Goal: Information Seeking & Learning: Learn about a topic

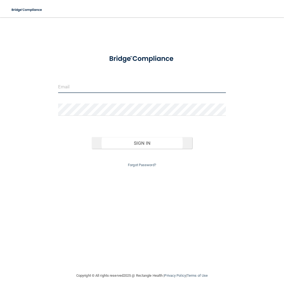
type input "[EMAIL_ADDRESS][DOMAIN_NAME]"
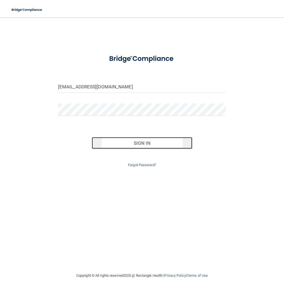
click at [141, 146] on button "Sign In" at bounding box center [142, 143] width 101 height 12
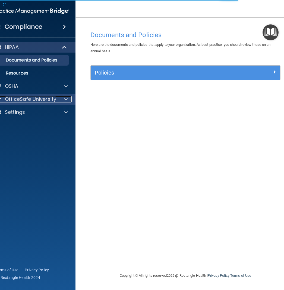
click at [30, 101] on p "OfficeSafe University" at bounding box center [30, 99] width 51 height 7
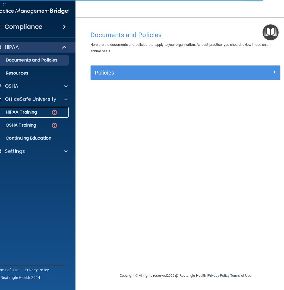
click at [28, 112] on p "HIPAA Training" at bounding box center [14, 112] width 45 height 5
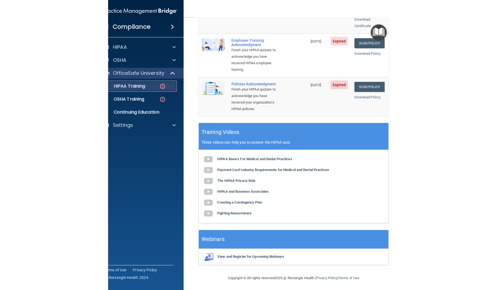
scroll to position [171, 0]
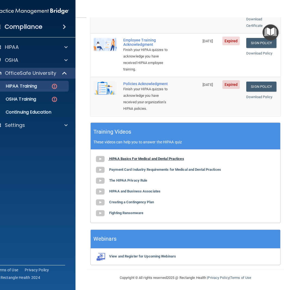
click at [146, 161] on b "HIPAA Basics For Medical and Dental Practices" at bounding box center [146, 159] width 75 height 4
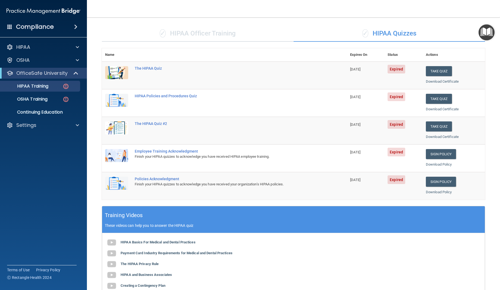
scroll to position [0, 0]
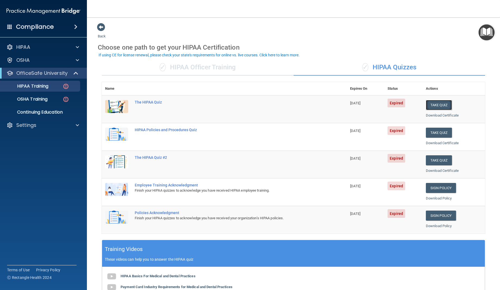
click at [284, 103] on button "Take Quiz" at bounding box center [439, 105] width 26 height 10
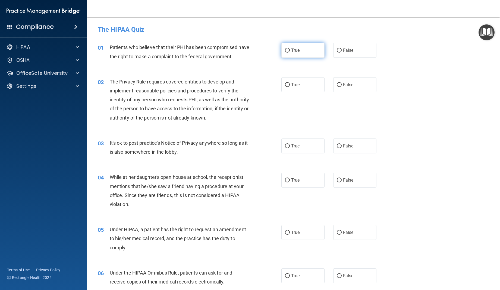
click at [284, 50] on input "True" at bounding box center [287, 51] width 5 height 4
radio input "true"
click at [284, 84] on input "True" at bounding box center [287, 85] width 5 height 4
radio input "true"
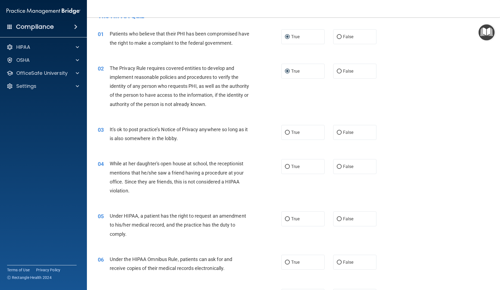
scroll to position [14, 0]
click at [284, 166] on input "False" at bounding box center [339, 166] width 5 height 4
radio input "true"
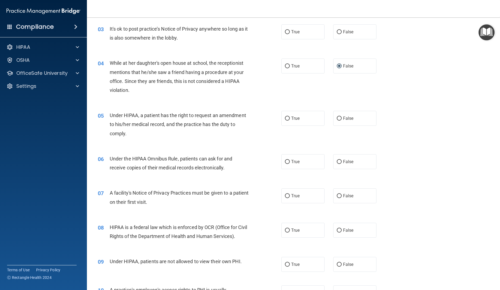
scroll to position [116, 0]
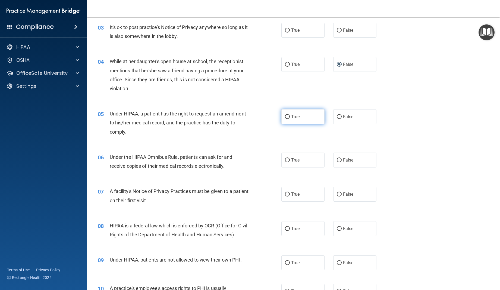
click at [284, 117] on input "True" at bounding box center [287, 117] width 5 height 4
radio input "true"
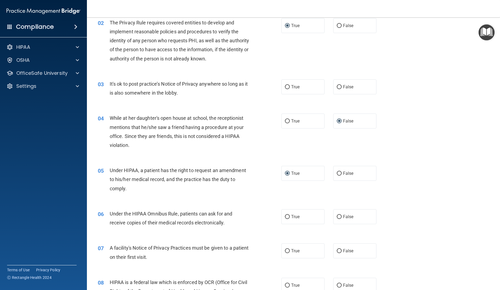
scroll to position [0, 0]
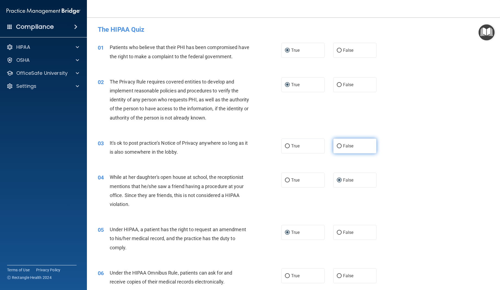
click at [284, 145] on input "False" at bounding box center [339, 146] width 5 height 4
radio input "true"
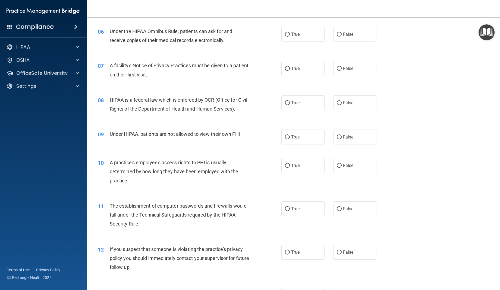
scroll to position [245, 0]
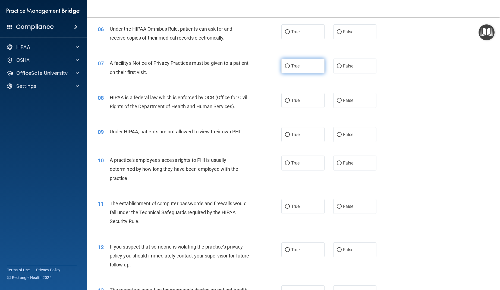
click at [284, 67] on input "True" at bounding box center [287, 66] width 5 height 4
radio input "true"
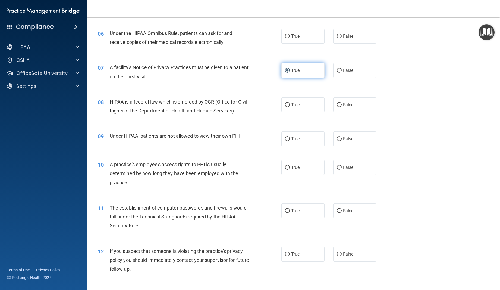
scroll to position [239, 0]
click at [284, 106] on input "True" at bounding box center [287, 106] width 5 height 4
radio input "true"
click at [284, 37] on input "True" at bounding box center [287, 37] width 5 height 4
radio input "true"
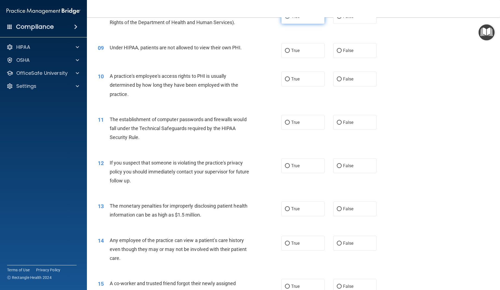
scroll to position [330, 0]
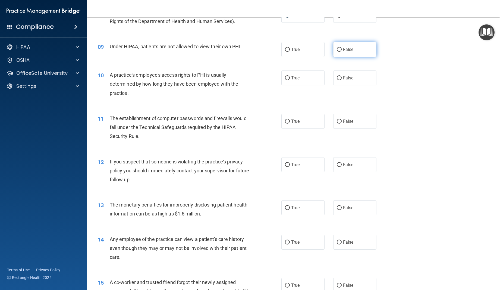
click at [284, 51] on input "False" at bounding box center [339, 50] width 5 height 4
radio input "true"
click at [284, 78] on input "False" at bounding box center [339, 78] width 5 height 4
radio input "true"
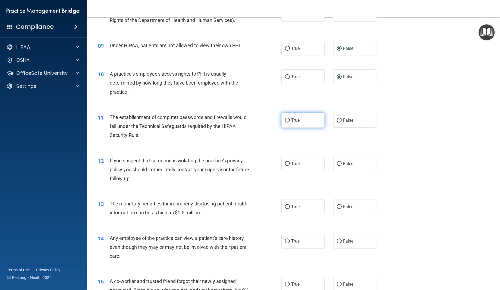
click at [284, 121] on input "True" at bounding box center [287, 121] width 5 height 4
radio input "true"
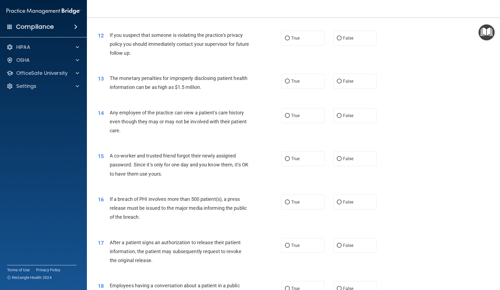
scroll to position [456, 0]
click at [284, 81] on input "False" at bounding box center [339, 82] width 5 height 4
radio input "true"
click at [284, 39] on input "False" at bounding box center [339, 39] width 5 height 4
radio input "true"
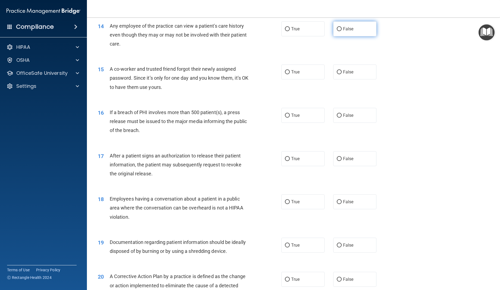
scroll to position [543, 0]
click at [284, 28] on input "False" at bounding box center [339, 29] width 5 height 4
radio input "true"
click at [284, 72] on input "False" at bounding box center [339, 73] width 5 height 4
radio input "true"
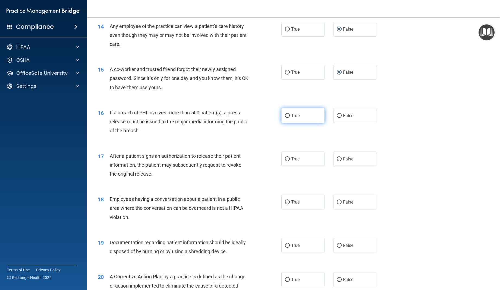
click at [284, 117] on input "True" at bounding box center [287, 116] width 5 height 4
radio input "true"
click at [284, 159] on input "True" at bounding box center [287, 159] width 5 height 4
radio input "true"
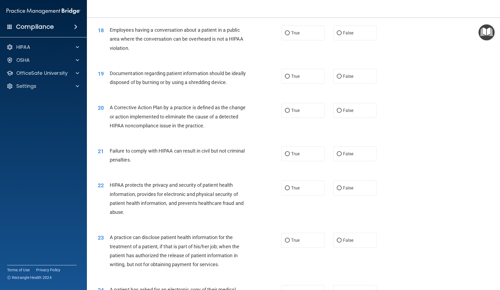
scroll to position [715, 0]
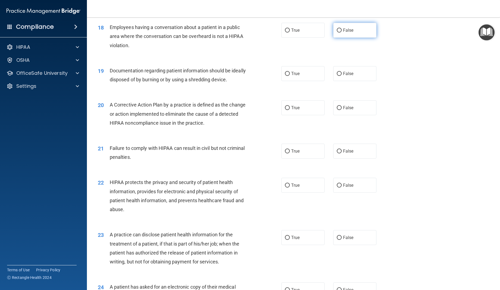
click at [284, 30] on input "False" at bounding box center [339, 30] width 5 height 4
radio input "true"
click at [284, 74] on input "True" at bounding box center [287, 74] width 5 height 4
radio input "true"
click at [284, 109] on input "True" at bounding box center [287, 108] width 5 height 4
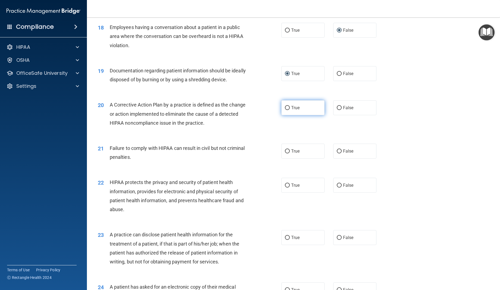
radio input "true"
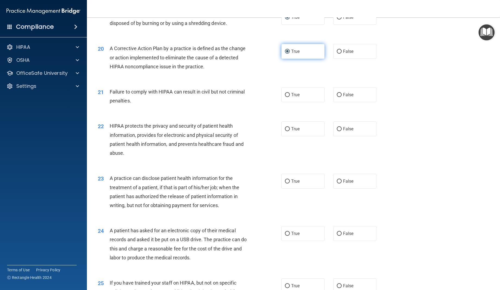
scroll to position [771, 0]
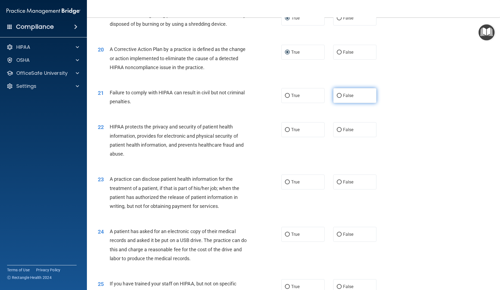
click at [284, 97] on input "False" at bounding box center [339, 96] width 5 height 4
radio input "true"
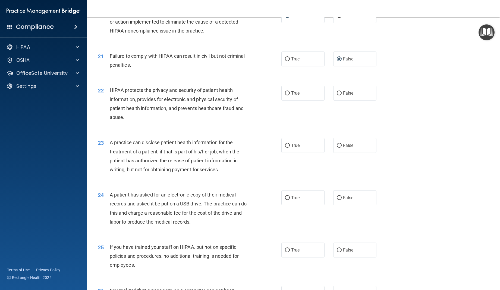
scroll to position [808, 0]
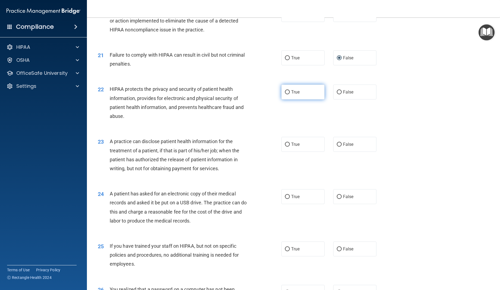
click at [284, 92] on label "True" at bounding box center [302, 92] width 43 height 15
click at [284, 92] on input "True" at bounding box center [287, 92] width 5 height 4
radio input "true"
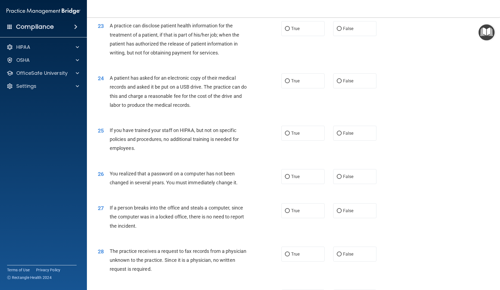
scroll to position [923, 0]
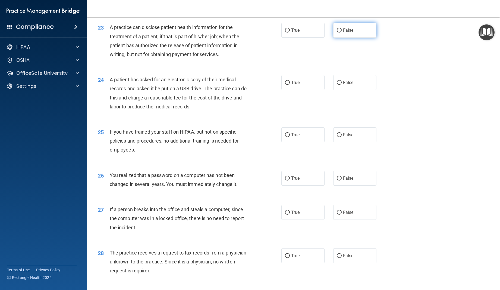
click at [284, 31] on input "False" at bounding box center [339, 30] width 5 height 4
radio input "true"
click at [284, 81] on input "True" at bounding box center [287, 83] width 5 height 4
radio input "true"
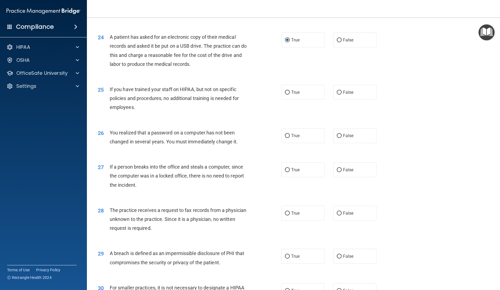
scroll to position [966, 0]
click at [284, 92] on input "False" at bounding box center [339, 92] width 5 height 4
radio input "true"
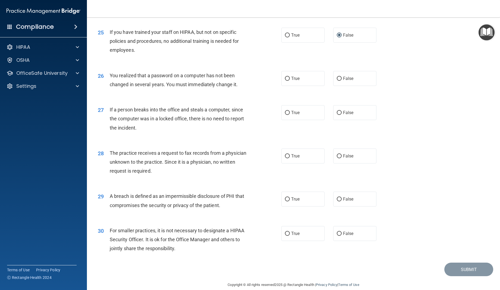
scroll to position [1030, 0]
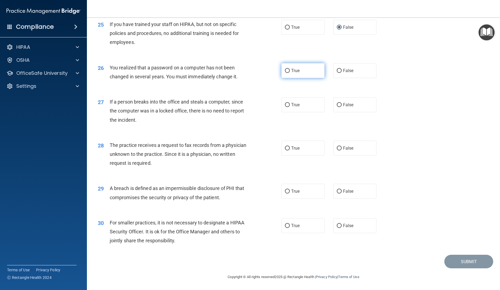
click at [284, 71] on input "True" at bounding box center [287, 71] width 5 height 4
radio input "true"
click at [284, 105] on input "False" at bounding box center [339, 105] width 5 height 4
radio input "true"
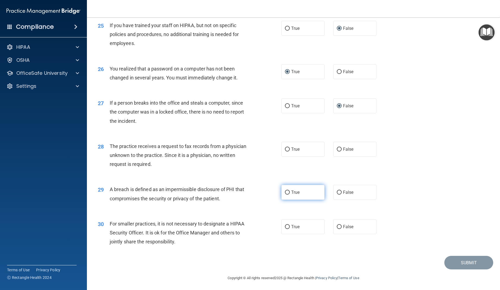
click at [284, 195] on span "True" at bounding box center [295, 192] width 8 height 5
click at [284, 195] on input "True" at bounding box center [287, 193] width 5 height 4
radio input "true"
click at [284, 229] on label "True" at bounding box center [302, 227] width 43 height 15
click at [284, 229] on input "True" at bounding box center [287, 227] width 5 height 4
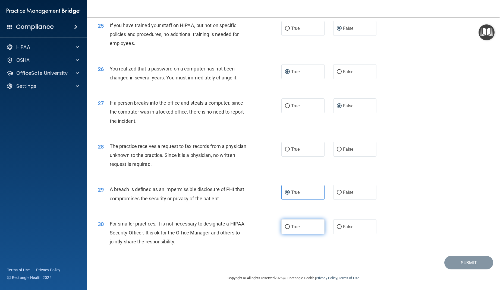
radio input "true"
click at [284, 147] on label "False" at bounding box center [354, 149] width 43 height 15
click at [284, 148] on input "False" at bounding box center [339, 150] width 5 height 4
radio input "true"
click at [284, 260] on button "Submit" at bounding box center [468, 263] width 49 height 14
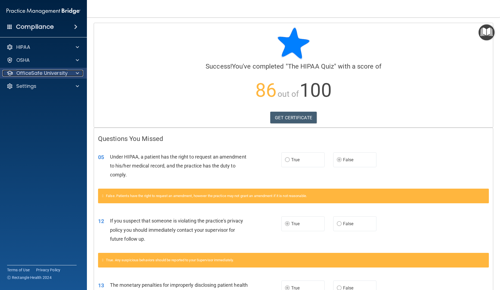
click at [79, 72] on span at bounding box center [77, 73] width 3 height 7
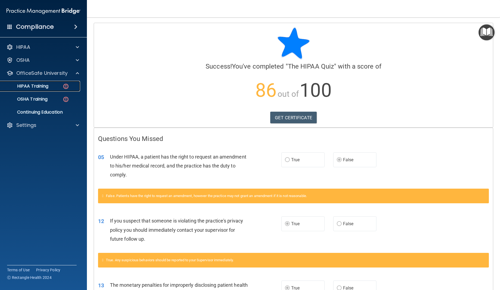
click at [44, 87] on p "HIPAA Training" at bounding box center [26, 86] width 45 height 5
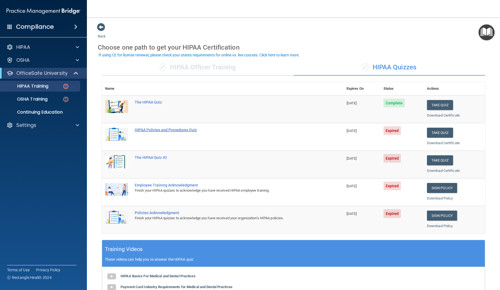
click at [175, 131] on div "HIPAA Policies and Procedures Quiz" at bounding box center [225, 130] width 181 height 4
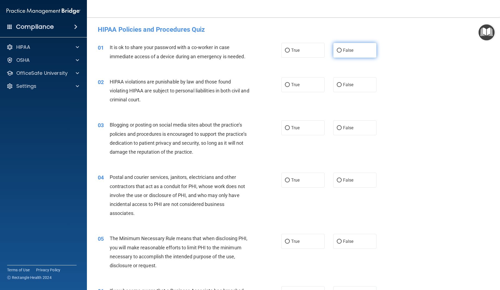
click at [284, 53] on label "False" at bounding box center [354, 50] width 43 height 15
click at [284, 53] on input "False" at bounding box center [339, 51] width 5 height 4
radio input "true"
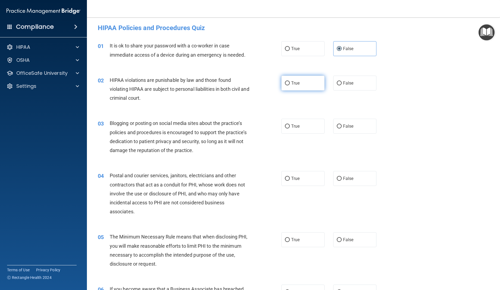
click at [284, 83] on input "True" at bounding box center [287, 83] width 5 height 4
radio input "true"
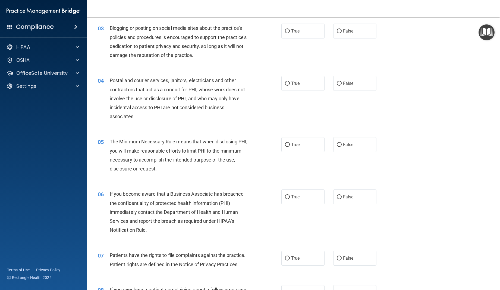
scroll to position [97, 0]
click at [284, 31] on input "False" at bounding box center [339, 32] width 5 height 4
radio input "true"
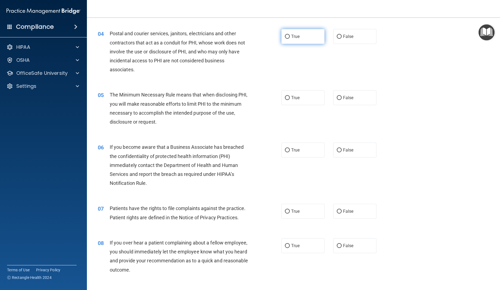
scroll to position [143, 0]
click at [284, 42] on label "True" at bounding box center [302, 37] width 43 height 15
click at [284, 40] on input "True" at bounding box center [287, 38] width 5 height 4
radio input "true"
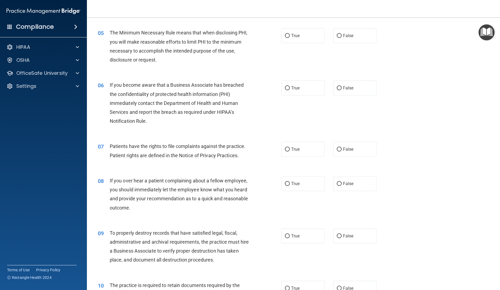
scroll to position [206, 0]
click at [284, 36] on input "True" at bounding box center [287, 36] width 5 height 4
radio input "true"
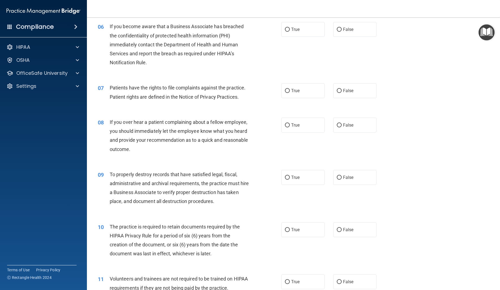
scroll to position [264, 0]
click at [284, 30] on input "False" at bounding box center [339, 30] width 5 height 4
radio input "true"
click at [284, 91] on label "True" at bounding box center [302, 91] width 43 height 15
click at [284, 91] on input "True" at bounding box center [287, 91] width 5 height 4
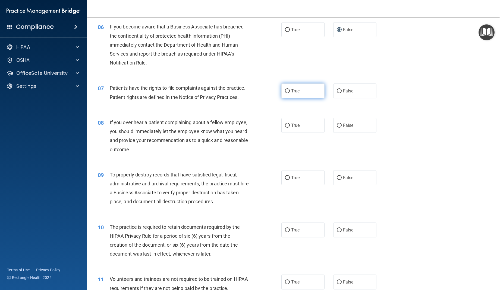
radio input "true"
click at [284, 128] on label "False" at bounding box center [354, 125] width 43 height 15
click at [284, 128] on input "False" at bounding box center [339, 126] width 5 height 4
radio input "true"
click at [284, 178] on label "True" at bounding box center [302, 177] width 43 height 15
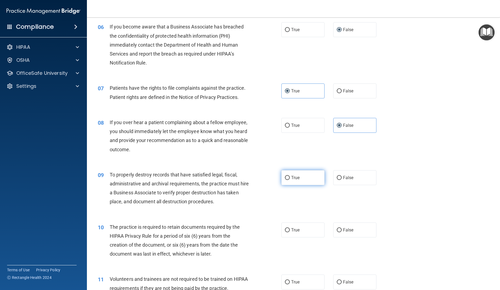
click at [284, 178] on input "True" at bounding box center [287, 178] width 5 height 4
radio input "true"
click at [284, 230] on label "True" at bounding box center [302, 230] width 43 height 15
click at [284, 230] on input "True" at bounding box center [287, 231] width 5 height 4
radio input "true"
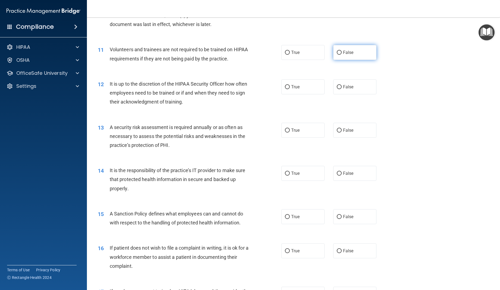
scroll to position [497, 0]
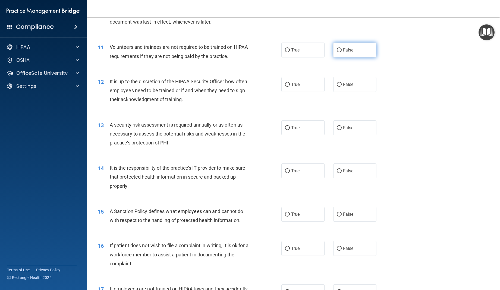
click at [284, 51] on label "False" at bounding box center [354, 50] width 43 height 15
click at [284, 51] on input "False" at bounding box center [339, 50] width 5 height 4
radio input "true"
click at [284, 87] on span "False" at bounding box center [348, 84] width 11 height 5
click at [284, 87] on input "False" at bounding box center [339, 85] width 5 height 4
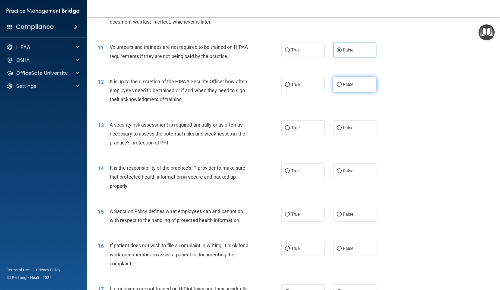
radio input "true"
click at [284, 127] on input "True" at bounding box center [287, 128] width 5 height 4
radio input "true"
click at [284, 170] on input "False" at bounding box center [339, 171] width 5 height 4
radio input "true"
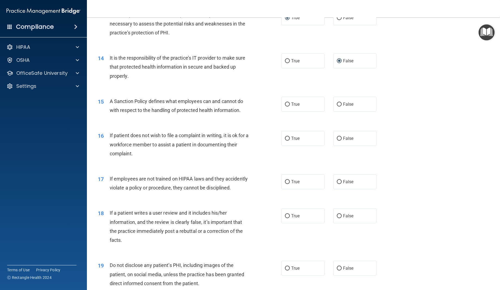
scroll to position [607, 0]
click at [284, 102] on label "False" at bounding box center [354, 103] width 43 height 15
click at [284, 102] on input "False" at bounding box center [339, 104] width 5 height 4
radio input "true"
click at [284, 135] on label "True" at bounding box center [302, 138] width 43 height 15
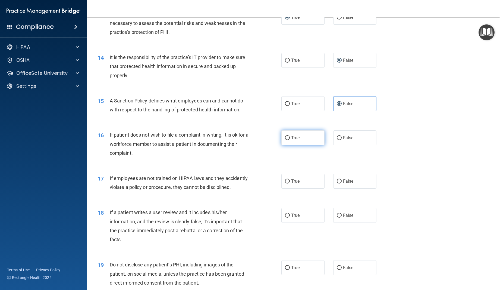
click at [284, 136] on input "True" at bounding box center [287, 138] width 5 height 4
radio input "true"
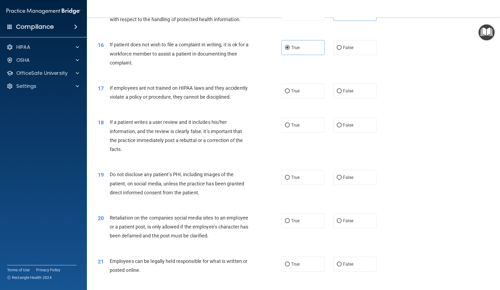
scroll to position [699, 0]
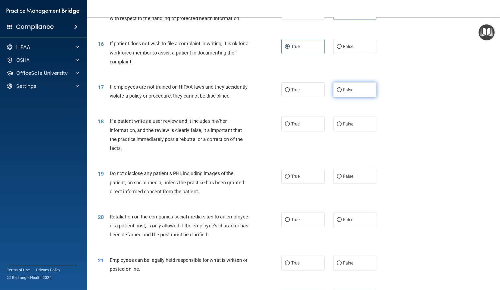
click at [284, 89] on label "False" at bounding box center [354, 90] width 43 height 15
click at [284, 89] on input "False" at bounding box center [339, 90] width 5 height 4
radio input "true"
click at [284, 126] on span "False" at bounding box center [348, 124] width 11 height 5
click at [284, 126] on input "False" at bounding box center [339, 124] width 5 height 4
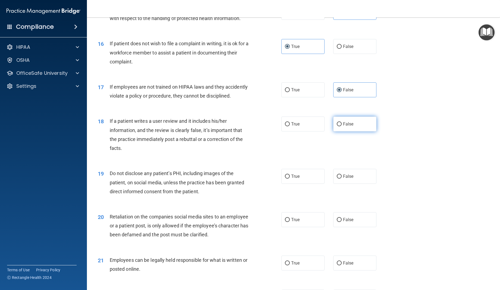
radio input "true"
click at [284, 179] on span "True" at bounding box center [295, 176] width 8 height 5
click at [284, 179] on input "True" at bounding box center [287, 177] width 5 height 4
radio input "true"
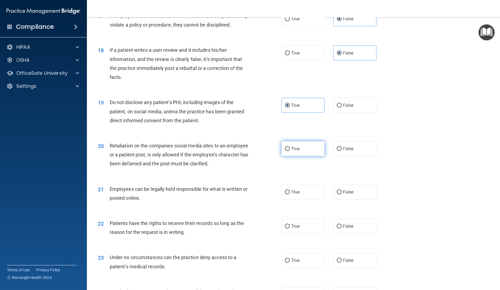
scroll to position [770, 0]
click at [284, 150] on span "True" at bounding box center [295, 149] width 8 height 5
click at [284, 150] on input "True" at bounding box center [287, 149] width 5 height 4
radio input "true"
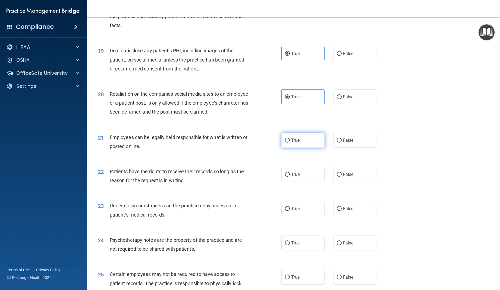
scroll to position [823, 0]
click at [284, 143] on label "True" at bounding box center [302, 140] width 43 height 15
click at [284, 142] on input "True" at bounding box center [287, 140] width 5 height 4
radio input "true"
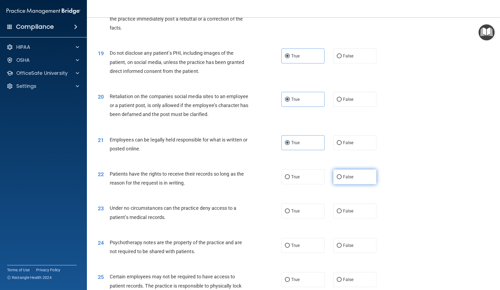
scroll to position [818, 0]
click at [284, 179] on span "False" at bounding box center [348, 178] width 11 height 5
click at [284, 179] on input "False" at bounding box center [339, 178] width 5 height 4
radio input "true"
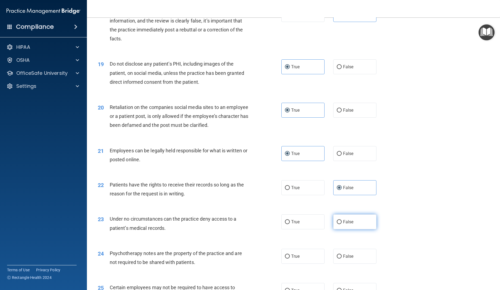
scroll to position [811, 0]
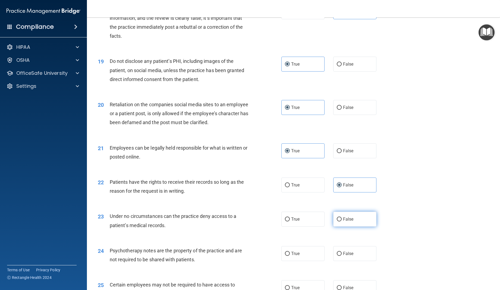
click at [284, 217] on span "False" at bounding box center [348, 219] width 11 height 5
click at [284, 218] on input "False" at bounding box center [339, 220] width 5 height 4
radio input "true"
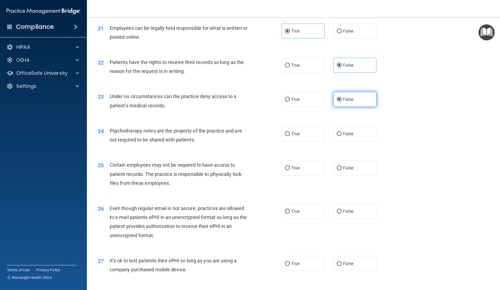
scroll to position [932, 0]
click at [284, 134] on span "True" at bounding box center [295, 133] width 8 height 5
click at [284, 134] on input "True" at bounding box center [287, 134] width 5 height 4
radio input "true"
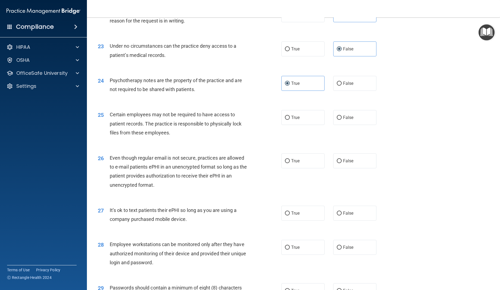
scroll to position [984, 0]
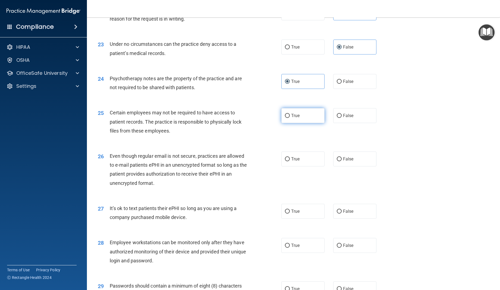
click at [284, 121] on label "True" at bounding box center [302, 115] width 43 height 15
click at [284, 118] on input "True" at bounding box center [287, 116] width 5 height 4
radio input "true"
click at [284, 159] on input "True" at bounding box center [287, 159] width 5 height 4
radio input "true"
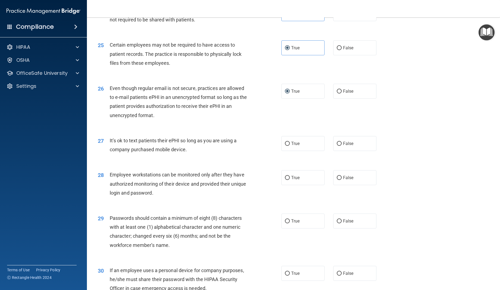
scroll to position [1055, 0]
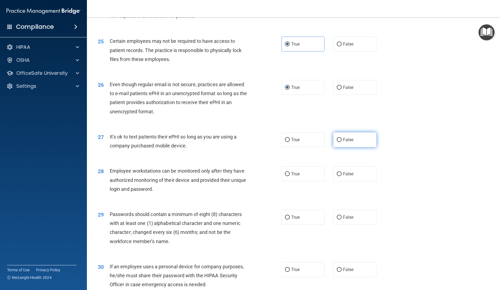
click at [284, 140] on span "False" at bounding box center [348, 139] width 11 height 5
click at [284, 140] on input "False" at bounding box center [339, 140] width 5 height 4
radio input "true"
click at [284, 178] on label "False" at bounding box center [354, 174] width 43 height 15
click at [284, 176] on input "False" at bounding box center [339, 174] width 5 height 4
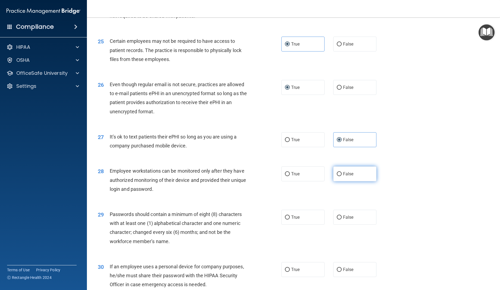
radio input "true"
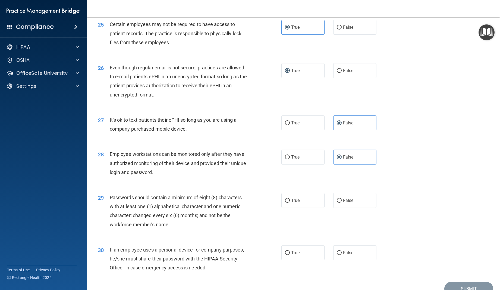
scroll to position [1100, 0]
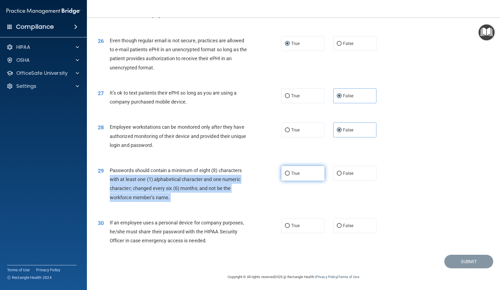
click at [284, 166] on ng-form "29 Passwords should contain a minimum of eight (8) characters with at least one…" at bounding box center [385, 166] width 0 height 0
click at [284, 174] on input "True" at bounding box center [287, 174] width 5 height 4
radio input "true"
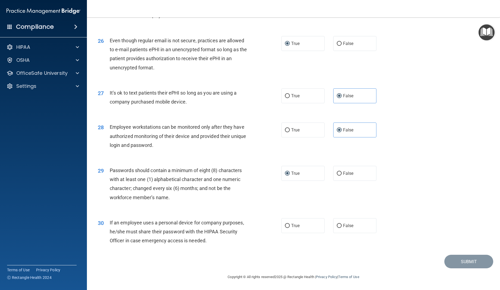
click at [279, 193] on div "29 Passwords should contain a minimum of eight (8) characters with at least one…" at bounding box center [190, 185] width 200 height 39
click at [284, 231] on label "False" at bounding box center [354, 225] width 43 height 15
click at [284, 228] on input "False" at bounding box center [339, 226] width 5 height 4
radio input "true"
click at [284, 261] on button "Submit" at bounding box center [468, 262] width 49 height 14
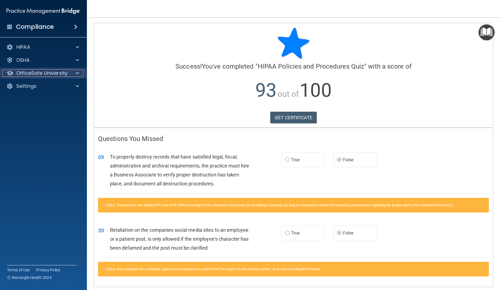
click at [43, 74] on p "OfficeSafe University" at bounding box center [41, 73] width 51 height 7
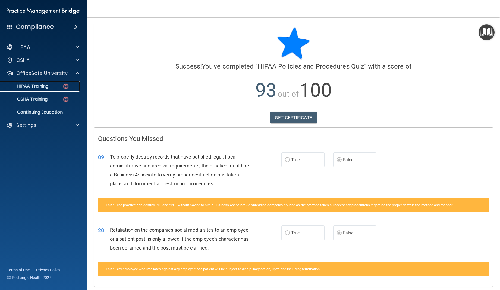
click at [46, 87] on p "HIPAA Training" at bounding box center [26, 86] width 45 height 5
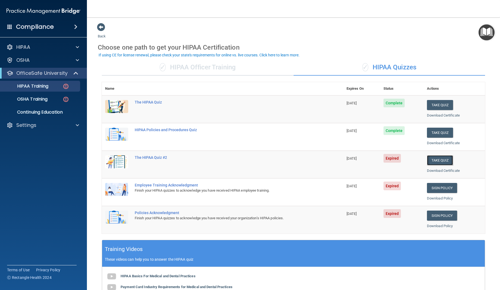
click at [284, 160] on button "Take Quiz" at bounding box center [440, 161] width 26 height 10
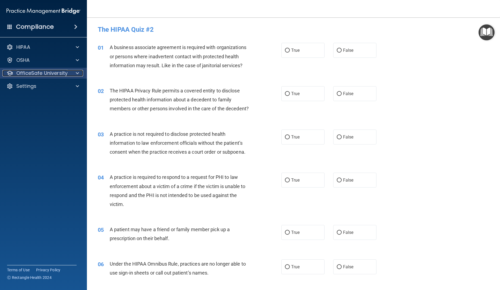
click at [42, 74] on p "OfficeSafe University" at bounding box center [41, 73] width 51 height 7
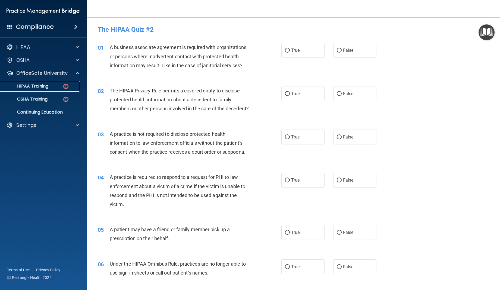
click at [43, 84] on p "HIPAA Training" at bounding box center [26, 86] width 45 height 5
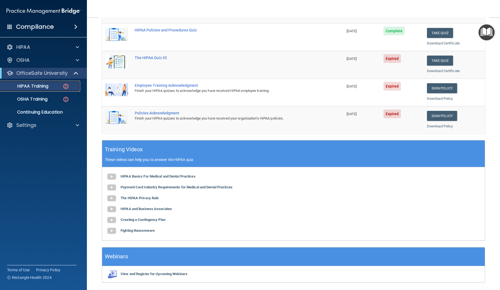
scroll to position [118, 0]
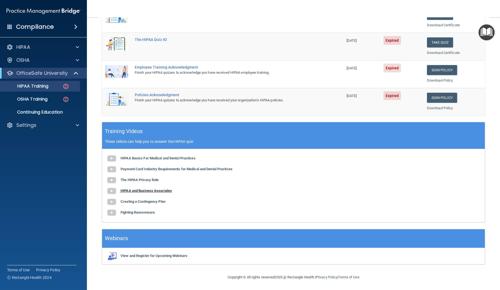
click at [159, 190] on b "HIPAA and Business Associates" at bounding box center [146, 191] width 51 height 4
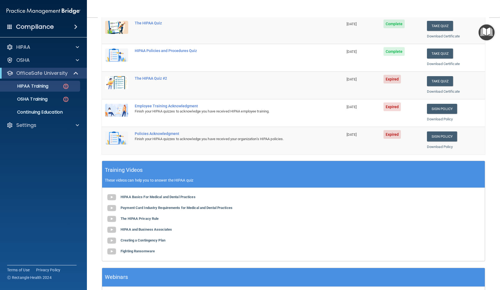
scroll to position [73, 0]
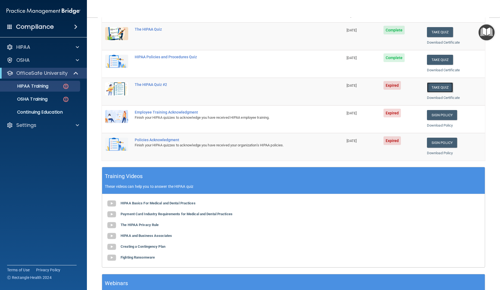
click at [284, 87] on button "Take Quiz" at bounding box center [440, 88] width 26 height 10
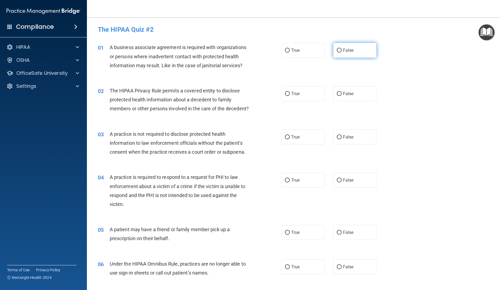
click at [284, 50] on input "False" at bounding box center [339, 51] width 5 height 4
radio input "true"
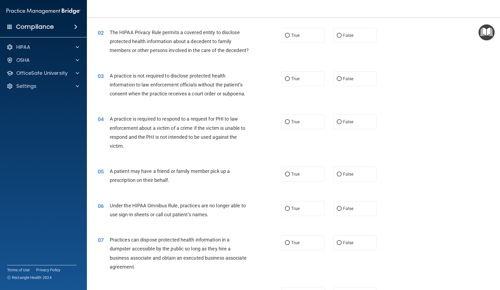
scroll to position [58, 0]
click at [284, 36] on input "True" at bounding box center [287, 36] width 5 height 4
radio input "true"
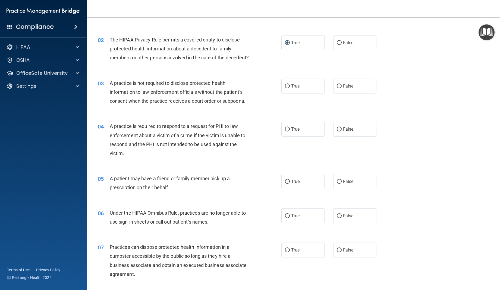
scroll to position [51, 0]
click at [284, 43] on input "False" at bounding box center [339, 43] width 5 height 4
radio input "true"
radio input "false"
click at [284, 89] on input "False" at bounding box center [339, 87] width 5 height 4
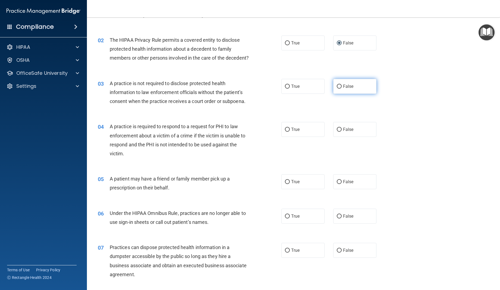
radio input "true"
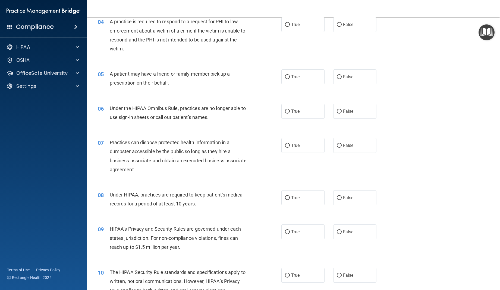
scroll to position [158, 0]
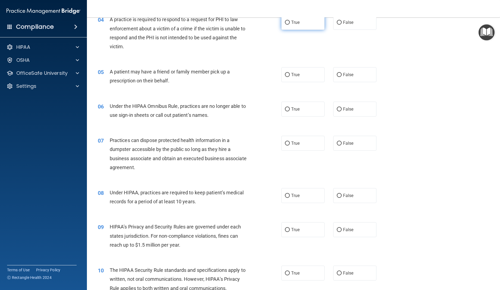
click at [284, 25] on input "True" at bounding box center [287, 23] width 5 height 4
radio input "true"
click at [284, 77] on input "True" at bounding box center [287, 75] width 5 height 4
radio input "true"
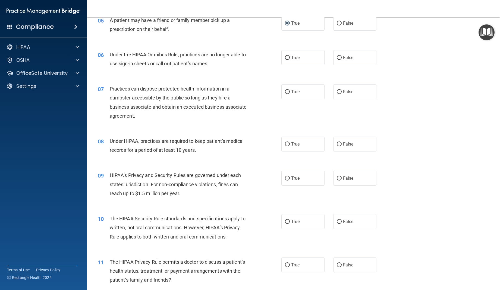
scroll to position [210, 0]
click at [284, 59] on input "False" at bounding box center [339, 57] width 5 height 4
radio input "true"
click at [284, 93] on input "False" at bounding box center [339, 91] width 5 height 4
radio input "true"
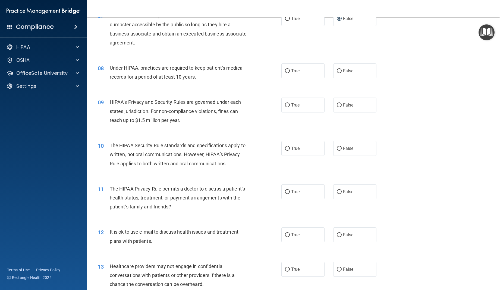
scroll to position [280, 0]
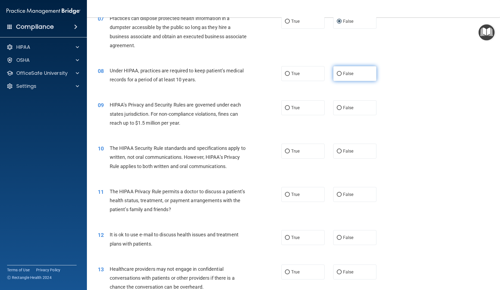
click at [284, 76] on input "False" at bounding box center [339, 74] width 5 height 4
radio input "true"
click at [284, 110] on span "True" at bounding box center [295, 107] width 8 height 5
click at [284, 110] on input "True" at bounding box center [287, 108] width 5 height 4
radio input "true"
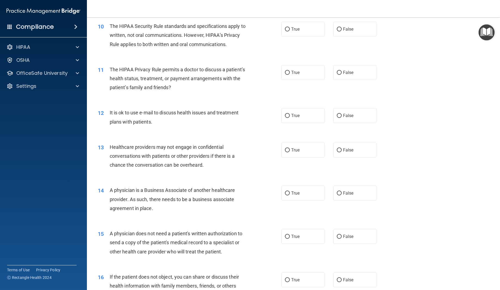
scroll to position [398, 0]
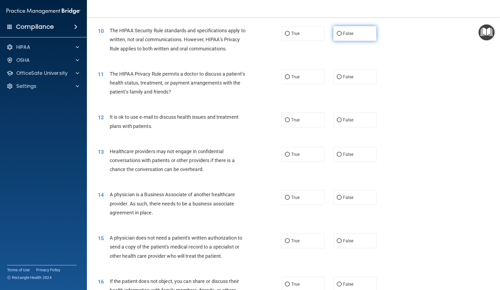
click at [284, 36] on span "False" at bounding box center [348, 33] width 11 height 5
click at [284, 36] on input "False" at bounding box center [339, 34] width 5 height 4
radio input "true"
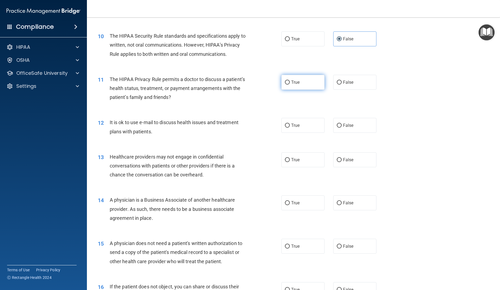
click at [284, 90] on label "True" at bounding box center [302, 82] width 43 height 15
click at [284, 85] on input "True" at bounding box center [287, 83] width 5 height 4
radio input "true"
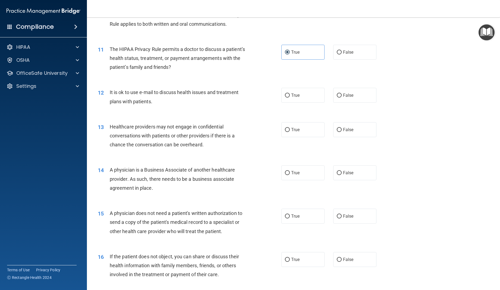
scroll to position [421, 0]
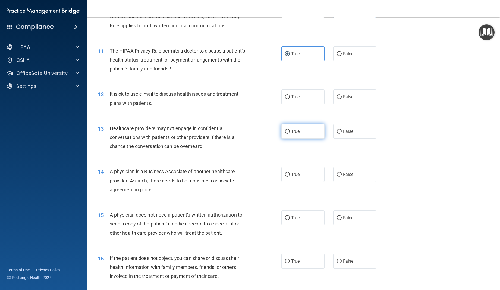
click at [284, 134] on span "True" at bounding box center [295, 131] width 8 height 5
click at [284, 134] on input "True" at bounding box center [287, 132] width 5 height 4
radio input "true"
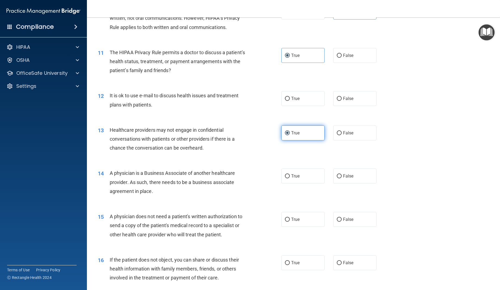
scroll to position [419, 0]
click at [284, 179] on span "False" at bounding box center [348, 176] width 11 height 5
click at [284, 179] on input "False" at bounding box center [339, 177] width 5 height 4
radio input "true"
click at [284, 107] on label "True" at bounding box center [302, 99] width 43 height 15
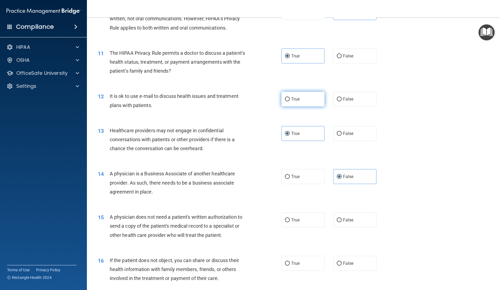
click at [284, 102] on input "True" at bounding box center [287, 99] width 5 height 4
radio input "true"
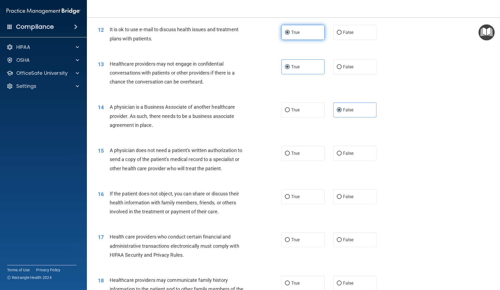
scroll to position [487, 0]
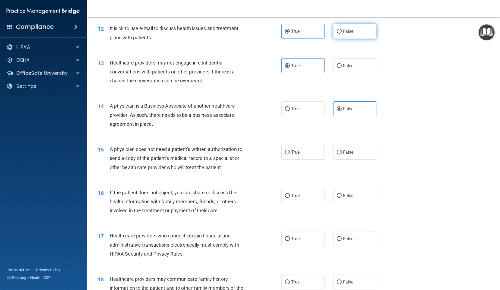
click at [284, 39] on label "False" at bounding box center [354, 31] width 43 height 15
click at [284, 34] on input "False" at bounding box center [339, 32] width 5 height 4
radio input "true"
radio input "false"
click at [284, 159] on label "True" at bounding box center [302, 152] width 43 height 15
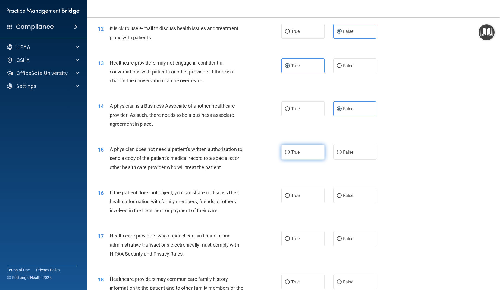
click at [284, 155] on input "True" at bounding box center [287, 153] width 5 height 4
radio input "true"
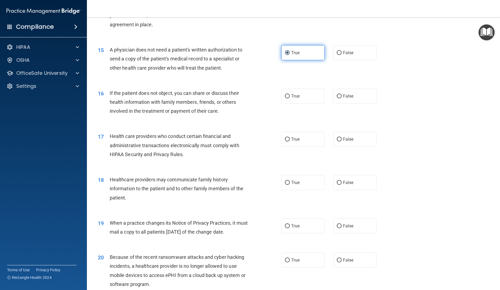
scroll to position [587, 0]
click at [284, 98] on span "True" at bounding box center [295, 95] width 8 height 5
click at [284, 98] on input "True" at bounding box center [287, 96] width 5 height 4
radio input "true"
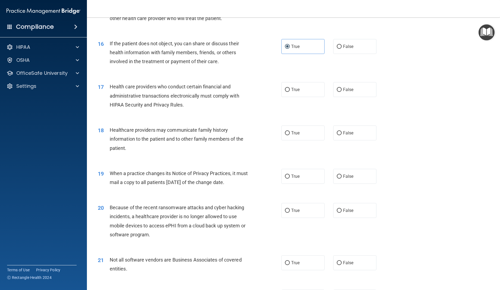
scroll to position [646, 0]
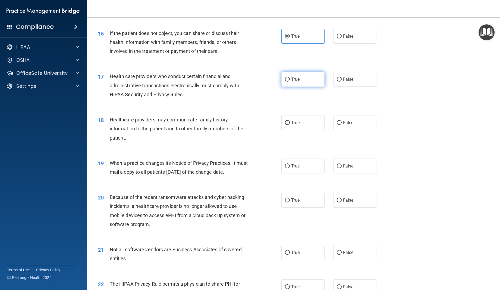
click at [284, 82] on span "True" at bounding box center [295, 79] width 8 height 5
click at [284, 82] on input "True" at bounding box center [287, 80] width 5 height 4
radio input "true"
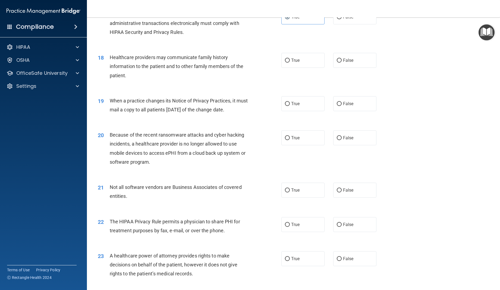
scroll to position [709, 0]
click at [284, 63] on span "True" at bounding box center [295, 60] width 8 height 5
click at [284, 62] on input "True" at bounding box center [287, 60] width 5 height 4
radio input "true"
click at [284, 106] on span "True" at bounding box center [295, 103] width 8 height 5
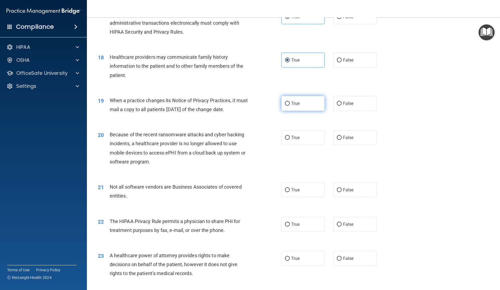
click at [284, 106] on input "True" at bounding box center [287, 104] width 5 height 4
radio input "true"
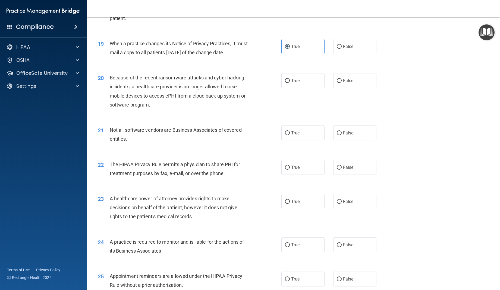
scroll to position [768, 0]
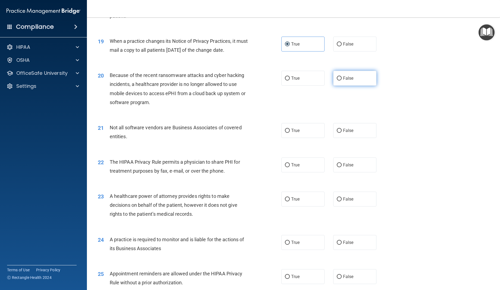
click at [284, 86] on label "False" at bounding box center [354, 78] width 43 height 15
click at [284, 81] on input "False" at bounding box center [339, 79] width 5 height 4
radio input "true"
click at [284, 133] on span "False" at bounding box center [348, 130] width 11 height 5
click at [284, 133] on input "False" at bounding box center [339, 131] width 5 height 4
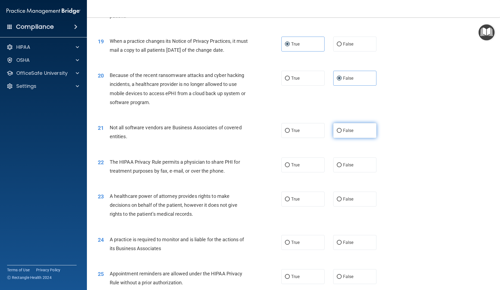
radio input "true"
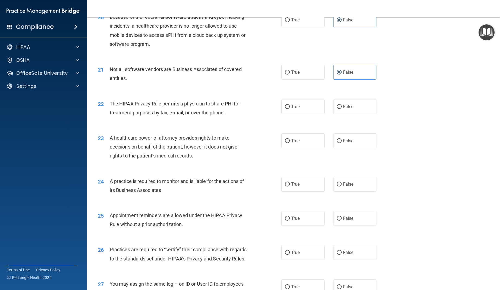
scroll to position [827, 0]
click at [284, 114] on label "True" at bounding box center [302, 106] width 43 height 15
click at [284, 109] on input "True" at bounding box center [287, 106] width 5 height 4
radio input "true"
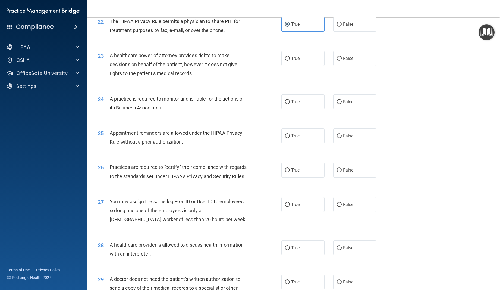
scroll to position [911, 0]
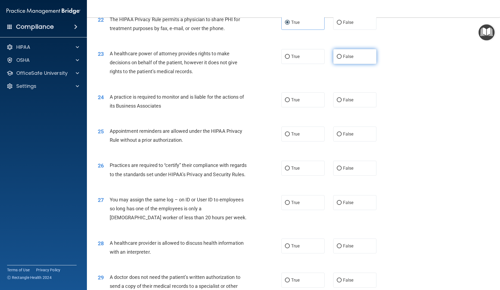
click at [284, 59] on span "False" at bounding box center [348, 56] width 11 height 5
click at [284, 59] on input "False" at bounding box center [339, 57] width 5 height 4
radio input "true"
click at [284, 107] on label "True" at bounding box center [302, 100] width 43 height 15
click at [284, 102] on input "True" at bounding box center [287, 100] width 5 height 4
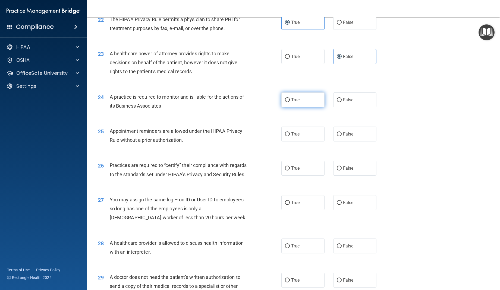
radio input "true"
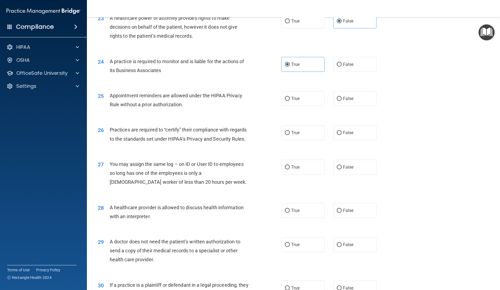
scroll to position [952, 0]
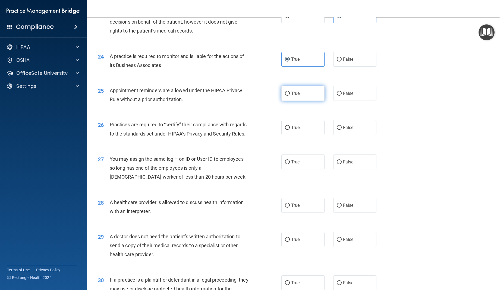
click at [284, 101] on label "True" at bounding box center [302, 93] width 43 height 15
click at [284, 96] on input "True" at bounding box center [287, 94] width 5 height 4
radio input "true"
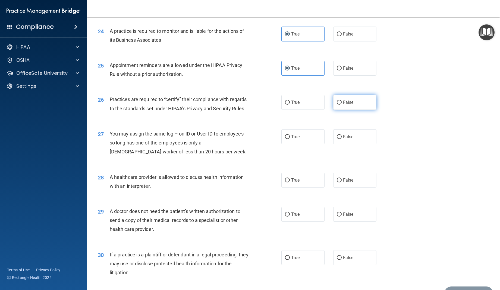
scroll to position [976, 0]
click at [284, 111] on label "False" at bounding box center [354, 103] width 43 height 15
click at [284, 106] on input "False" at bounding box center [339, 104] width 5 height 4
radio input "true"
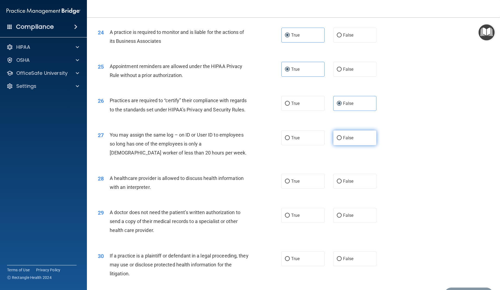
click at [284, 145] on label "False" at bounding box center [354, 138] width 43 height 15
click at [284, 140] on input "False" at bounding box center [339, 138] width 5 height 4
radio input "true"
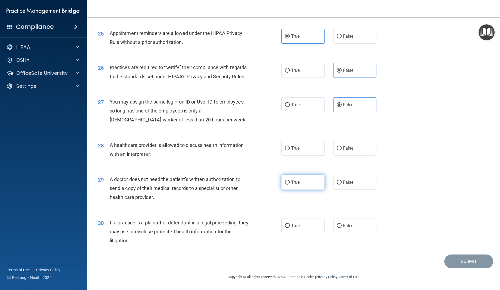
scroll to position [1027, 0]
click at [284, 149] on label "True" at bounding box center [302, 148] width 43 height 15
click at [284, 149] on input "True" at bounding box center [287, 149] width 5 height 4
radio input "true"
click at [284, 185] on label "True" at bounding box center [302, 182] width 43 height 15
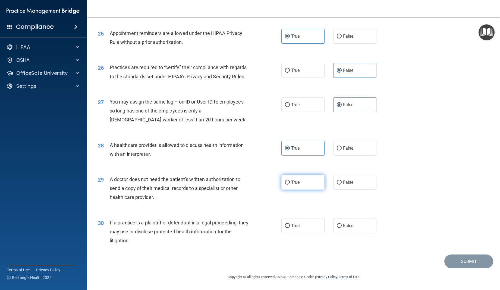
click at [284, 185] on input "True" at bounding box center [287, 183] width 5 height 4
radio input "true"
click at [284, 226] on label "True" at bounding box center [302, 225] width 43 height 15
click at [284, 226] on input "True" at bounding box center [287, 226] width 5 height 4
radio input "true"
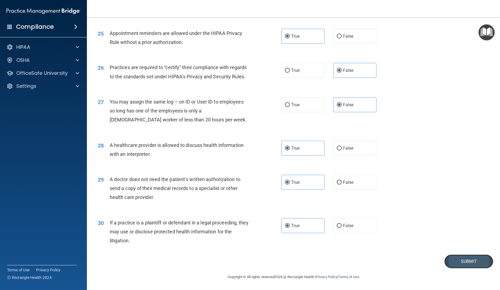
click at [284, 261] on button "Submit" at bounding box center [468, 262] width 49 height 14
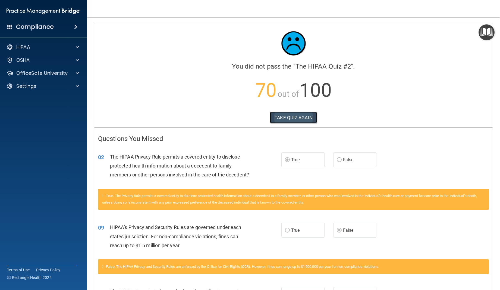
click at [284, 116] on button "TAKE QUIZ AGAIN" at bounding box center [293, 118] width 47 height 12
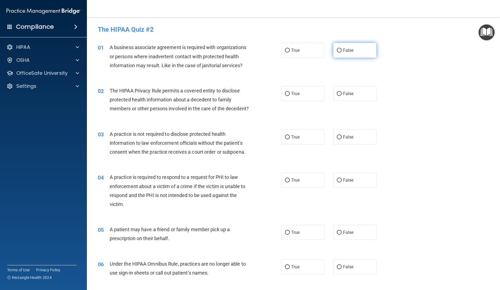
click at [284, 51] on input "False" at bounding box center [339, 51] width 5 height 4
radio input "true"
click at [284, 94] on span "False" at bounding box center [348, 93] width 11 height 5
click at [284, 94] on input "False" at bounding box center [339, 94] width 5 height 4
radio input "true"
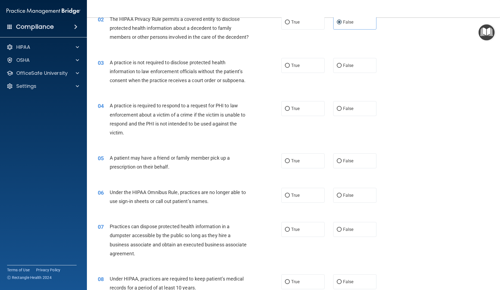
scroll to position [74, 0]
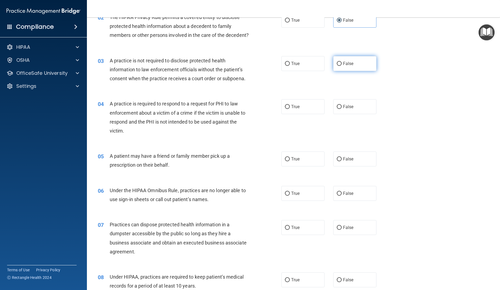
click at [284, 66] on input "False" at bounding box center [339, 64] width 5 height 4
radio input "true"
click at [284, 109] on span "True" at bounding box center [295, 106] width 8 height 5
click at [284, 109] on input "True" at bounding box center [287, 107] width 5 height 4
radio input "true"
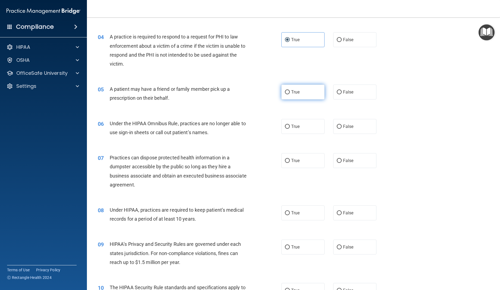
click at [284, 95] on span "True" at bounding box center [295, 92] width 8 height 5
click at [284, 94] on input "True" at bounding box center [287, 92] width 5 height 4
radio input "true"
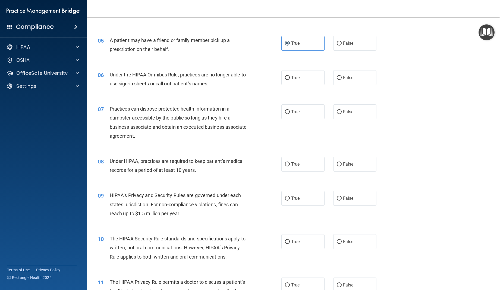
scroll to position [192, 0]
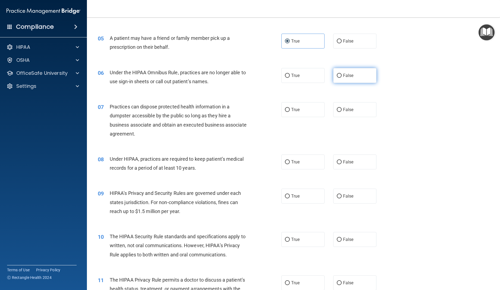
click at [284, 83] on label "False" at bounding box center [354, 75] width 43 height 15
click at [284, 78] on input "False" at bounding box center [339, 76] width 5 height 4
radio input "true"
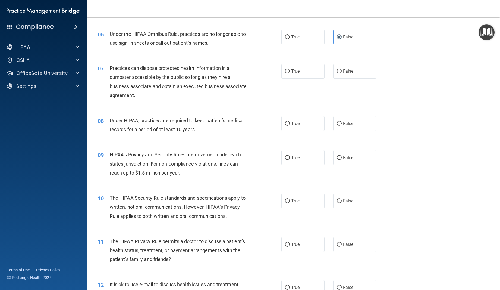
scroll to position [227, 0]
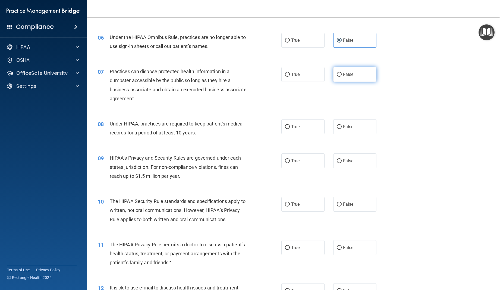
click at [284, 77] on span "False" at bounding box center [348, 74] width 11 height 5
click at [284, 77] on input "False" at bounding box center [339, 75] width 5 height 4
radio input "true"
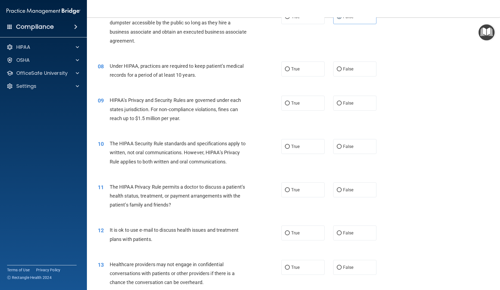
scroll to position [285, 0]
click at [284, 105] on span "False" at bounding box center [348, 102] width 11 height 5
click at [284, 105] on input "False" at bounding box center [339, 103] width 5 height 4
radio input "true"
click at [284, 149] on span "False" at bounding box center [348, 146] width 11 height 5
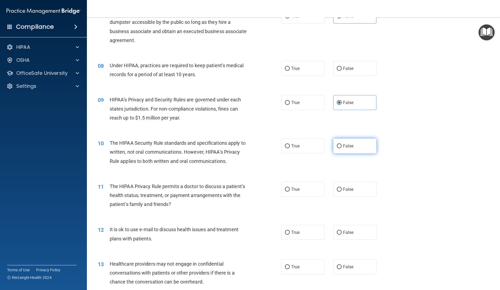
click at [284, 148] on input "False" at bounding box center [339, 146] width 5 height 4
radio input "true"
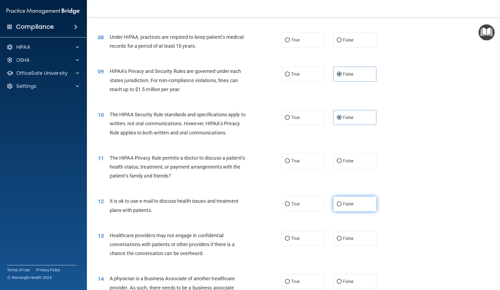
scroll to position [313, 0]
drag, startPoint x: 356, startPoint y: 216, endPoint x: 345, endPoint y: 220, distance: 11.7
click at [284, 213] on label "False" at bounding box center [354, 205] width 43 height 15
click at [284, 208] on input "False" at bounding box center [339, 206] width 5 height 4
radio input "true"
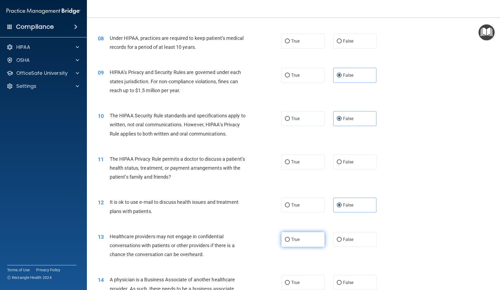
click at [284, 247] on label "True" at bounding box center [302, 239] width 43 height 15
click at [284, 242] on input "True" at bounding box center [287, 240] width 5 height 4
radio input "true"
click at [284, 165] on span "True" at bounding box center [295, 162] width 8 height 5
click at [284, 164] on input "True" at bounding box center [287, 162] width 5 height 4
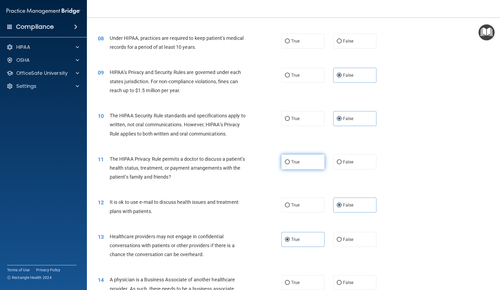
radio input "true"
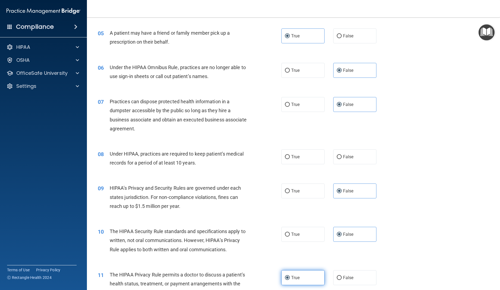
scroll to position [183, 0]
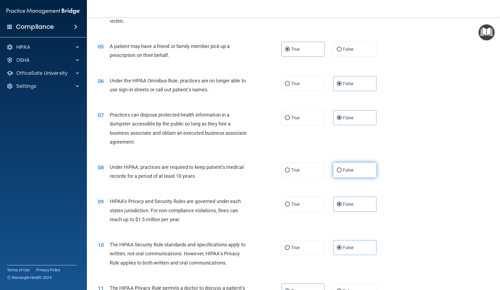
click at [284, 173] on span "False" at bounding box center [348, 170] width 11 height 5
click at [284, 173] on input "False" at bounding box center [339, 171] width 5 height 4
radio input "true"
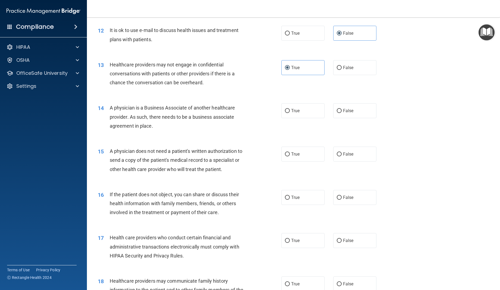
scroll to position [486, 0]
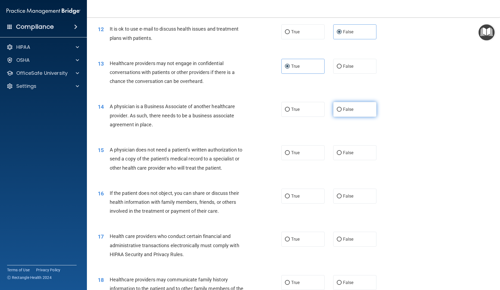
click at [284, 117] on label "False" at bounding box center [354, 109] width 43 height 15
click at [284, 112] on input "False" at bounding box center [339, 110] width 5 height 4
radio input "true"
click at [284, 156] on span "False" at bounding box center [348, 152] width 11 height 5
click at [284, 155] on input "False" at bounding box center [339, 153] width 5 height 4
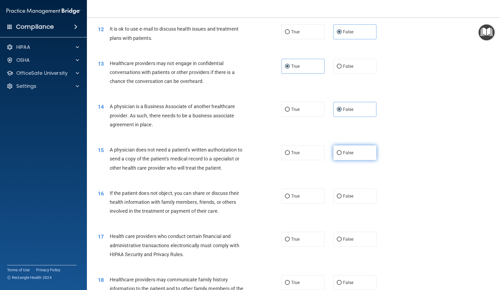
radio input "true"
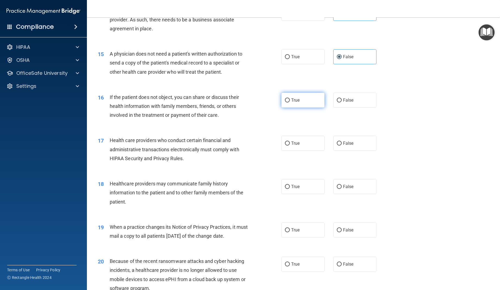
scroll to position [582, 0]
click at [284, 107] on label "True" at bounding box center [302, 100] width 43 height 15
click at [284, 102] on input "True" at bounding box center [287, 100] width 5 height 4
radio input "true"
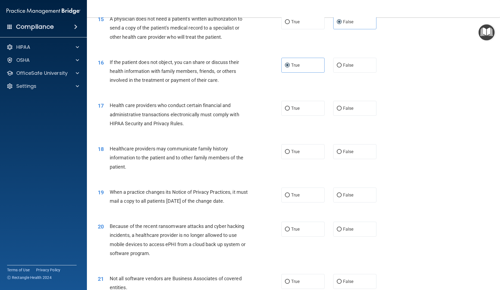
scroll to position [618, 0]
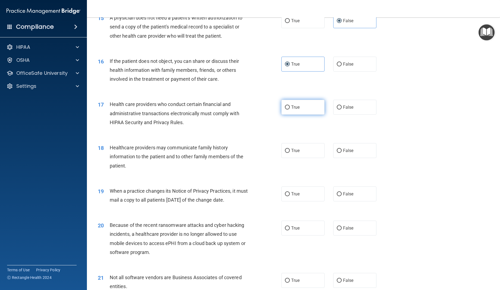
click at [284, 115] on label "True" at bounding box center [302, 107] width 43 height 15
click at [284, 110] on input "True" at bounding box center [287, 108] width 5 height 4
radio input "true"
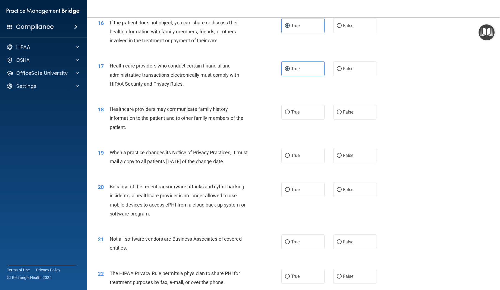
scroll to position [666, 0]
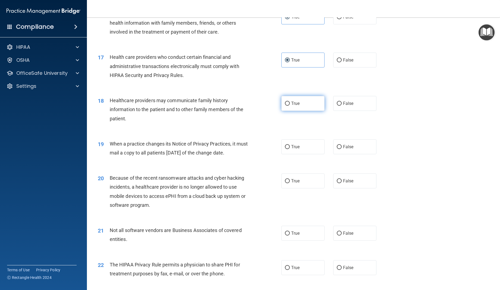
click at [284, 111] on label "True" at bounding box center [302, 103] width 43 height 15
click at [284, 106] on input "True" at bounding box center [287, 104] width 5 height 4
radio input "true"
click at [284, 151] on label "True" at bounding box center [302, 147] width 43 height 15
click at [284, 149] on input "True" at bounding box center [287, 147] width 5 height 4
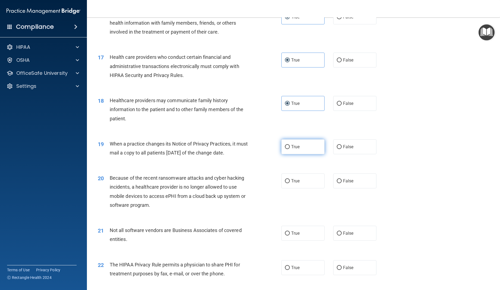
radio input "true"
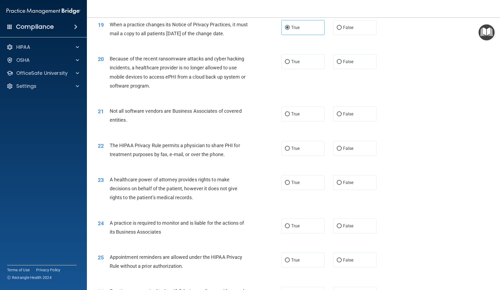
scroll to position [786, 0]
click at [284, 64] on span "False" at bounding box center [348, 60] width 11 height 5
click at [284, 63] on input "False" at bounding box center [339, 61] width 5 height 4
radio input "true"
click at [284, 116] on span "False" at bounding box center [348, 113] width 11 height 5
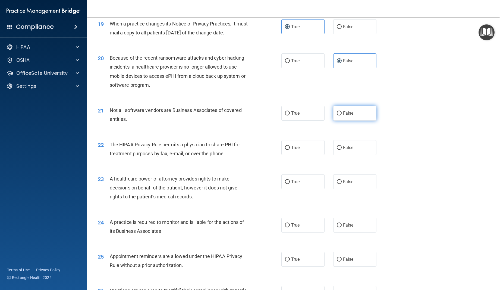
click at [284, 116] on input "False" at bounding box center [339, 114] width 5 height 4
radio input "true"
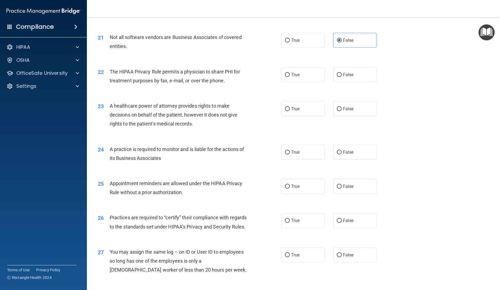
scroll to position [860, 0]
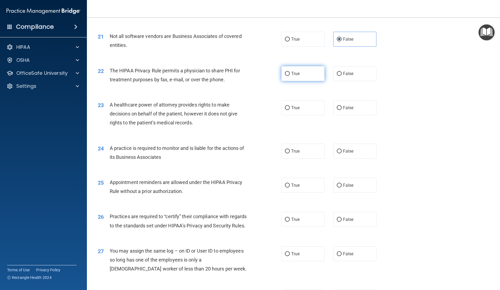
click at [284, 81] on label "True" at bounding box center [302, 73] width 43 height 15
click at [284, 76] on input "True" at bounding box center [287, 74] width 5 height 4
radio input "true"
click at [284, 115] on label "False" at bounding box center [354, 107] width 43 height 15
click at [284, 110] on input "False" at bounding box center [339, 108] width 5 height 4
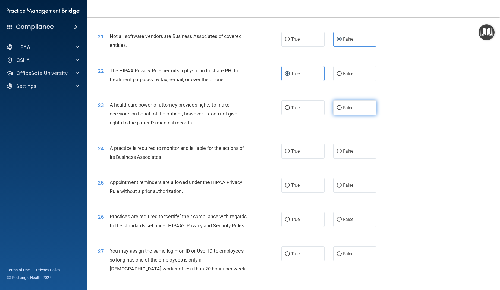
radio input "true"
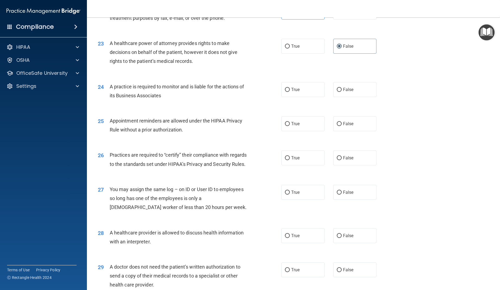
scroll to position [922, 0]
click at [284, 97] on label "True" at bounding box center [302, 89] width 43 height 15
click at [284, 91] on input "True" at bounding box center [287, 89] width 5 height 4
radio input "true"
click at [284, 131] on label "True" at bounding box center [302, 123] width 43 height 15
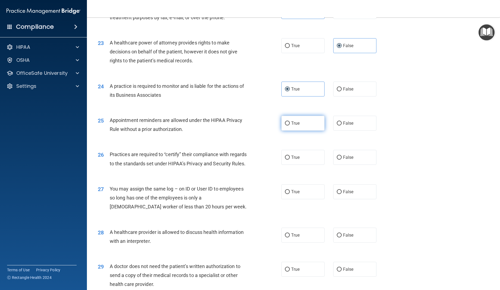
click at [284, 126] on input "True" at bounding box center [287, 124] width 5 height 4
radio input "true"
click at [284, 165] on label "False" at bounding box center [354, 157] width 43 height 15
click at [284, 160] on input "False" at bounding box center [339, 158] width 5 height 4
radio input "true"
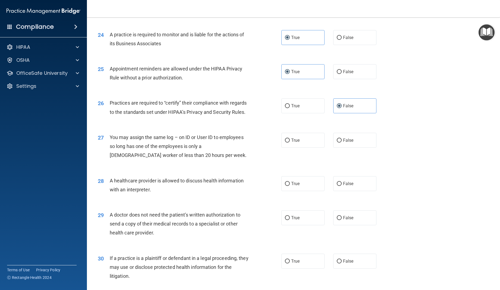
scroll to position [991, 0]
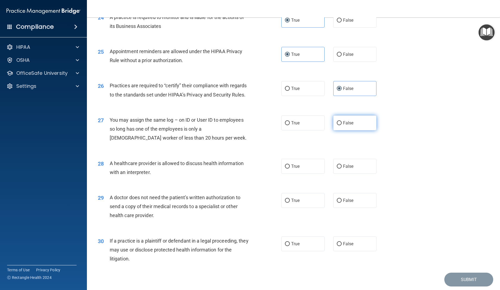
click at [284, 131] on label "False" at bounding box center [354, 123] width 43 height 15
click at [284, 125] on input "False" at bounding box center [339, 123] width 5 height 4
radio input "true"
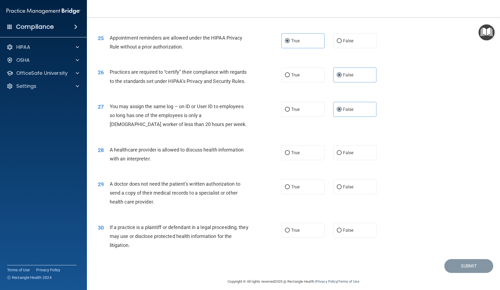
scroll to position [1027, 0]
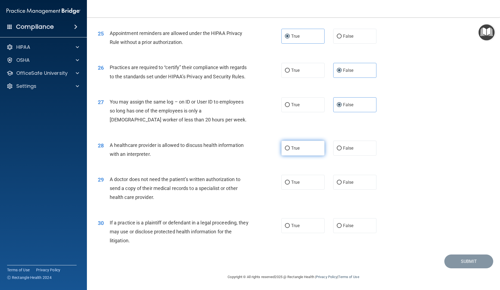
click at [284, 149] on span "True" at bounding box center [295, 148] width 8 height 5
click at [284, 149] on input "True" at bounding box center [287, 149] width 5 height 4
radio input "true"
click at [284, 179] on label "True" at bounding box center [302, 182] width 43 height 15
click at [284, 181] on input "True" at bounding box center [287, 183] width 5 height 4
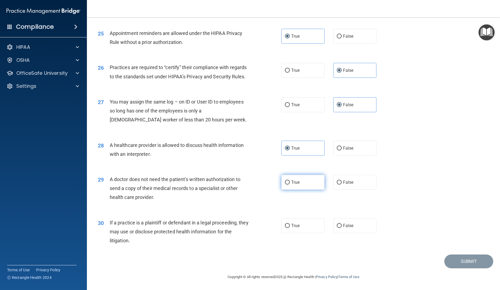
radio input "true"
click at [284, 224] on label "True" at bounding box center [302, 225] width 43 height 15
click at [284, 224] on input "True" at bounding box center [287, 226] width 5 height 4
radio input "true"
click at [284, 258] on button "Submit" at bounding box center [468, 262] width 49 height 14
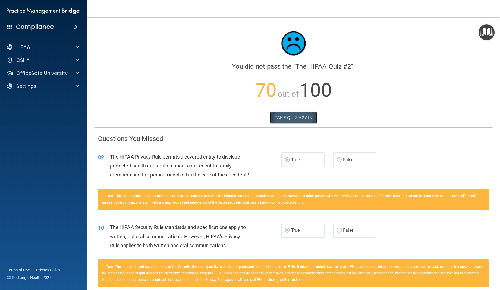
click at [284, 116] on button "TAKE QUIZ AGAIN" at bounding box center [293, 118] width 47 height 12
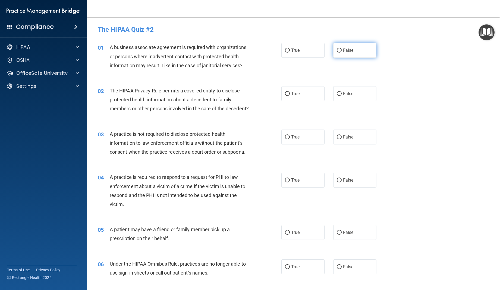
click at [284, 52] on input "False" at bounding box center [339, 51] width 5 height 4
radio input "true"
click at [284, 96] on label "True" at bounding box center [302, 93] width 43 height 15
click at [284, 96] on input "True" at bounding box center [287, 94] width 5 height 4
radio input "true"
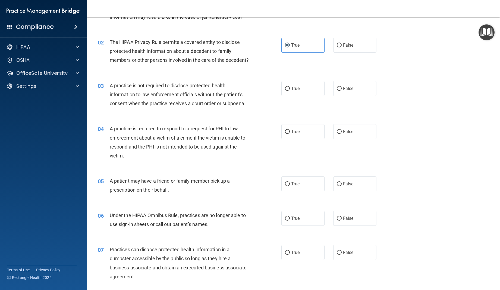
scroll to position [51, 0]
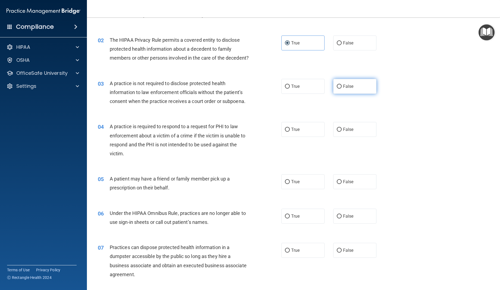
click at [284, 89] on span "False" at bounding box center [348, 86] width 11 height 5
click at [284, 89] on input "False" at bounding box center [339, 87] width 5 height 4
radio input "true"
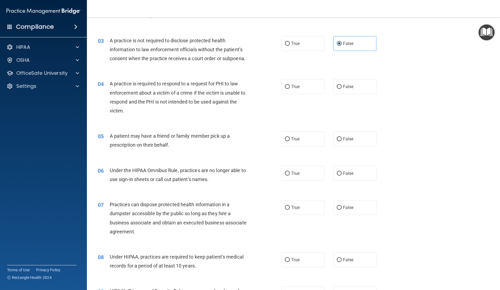
scroll to position [95, 0]
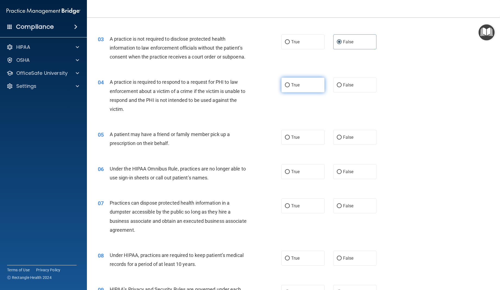
click at [284, 93] on label "True" at bounding box center [302, 85] width 43 height 15
click at [284, 87] on input "True" at bounding box center [287, 85] width 5 height 4
radio input "true"
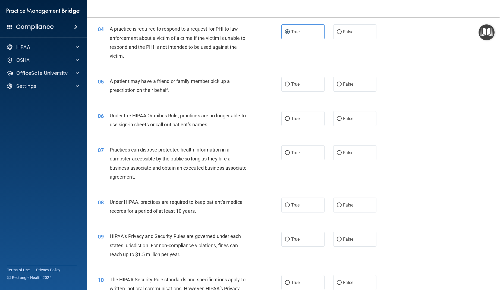
scroll to position [147, 0]
click at [284, 88] on input "True" at bounding box center [287, 86] width 5 height 4
radio input "true"
click at [284, 122] on span "False" at bounding box center [348, 119] width 11 height 5
click at [284, 122] on input "False" at bounding box center [339, 120] width 5 height 4
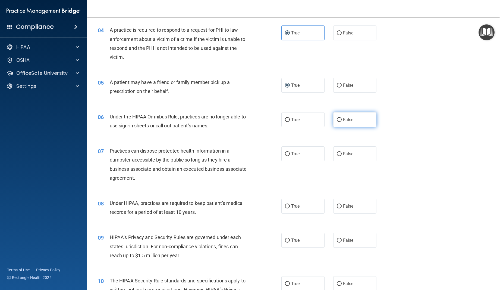
radio input "true"
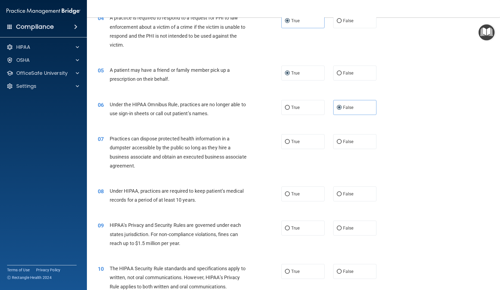
scroll to position [170, 0]
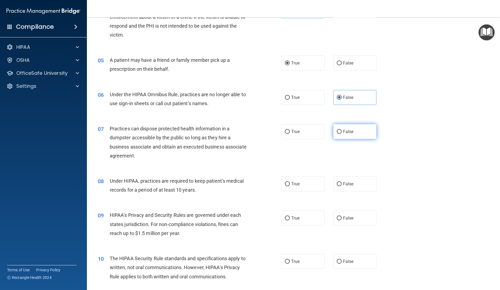
click at [284, 139] on label "False" at bounding box center [354, 131] width 43 height 15
click at [284, 134] on input "False" at bounding box center [339, 132] width 5 height 4
radio input "true"
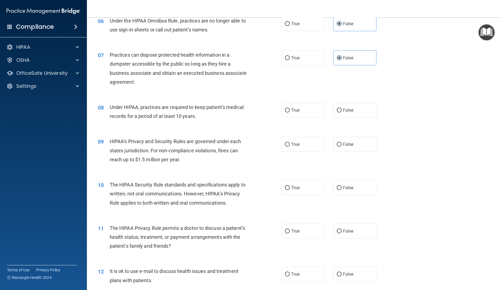
scroll to position [246, 0]
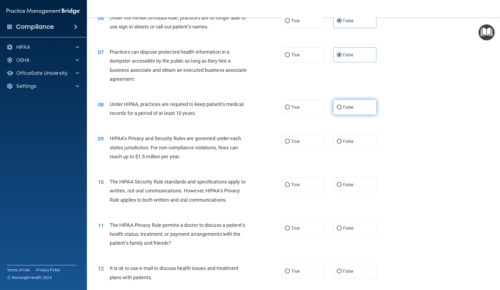
click at [284, 110] on span "False" at bounding box center [348, 107] width 11 height 5
click at [284, 110] on input "False" at bounding box center [339, 108] width 5 height 4
radio input "true"
click at [284, 146] on label "True" at bounding box center [302, 141] width 43 height 15
click at [284, 144] on input "True" at bounding box center [287, 142] width 5 height 4
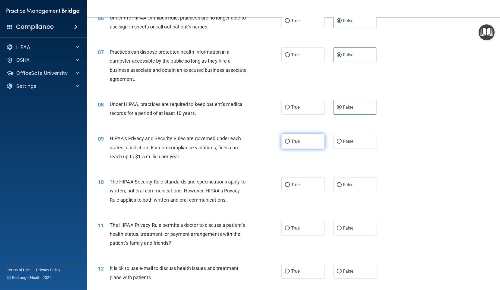
radio input "true"
click at [284, 188] on span "True" at bounding box center [295, 184] width 8 height 5
click at [284, 187] on input "True" at bounding box center [287, 185] width 5 height 4
radio input "true"
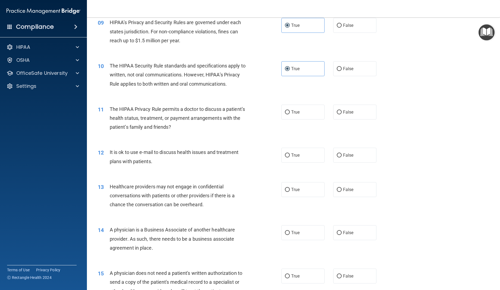
scroll to position [364, 0]
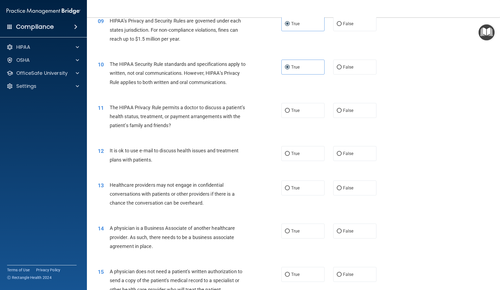
click at [284, 160] on label "True" at bounding box center [302, 153] width 43 height 15
click at [284, 156] on input "True" at bounding box center [287, 154] width 5 height 4
radio input "true"
click at [284, 196] on label "False" at bounding box center [354, 188] width 43 height 15
click at [284, 191] on input "False" at bounding box center [339, 188] width 5 height 4
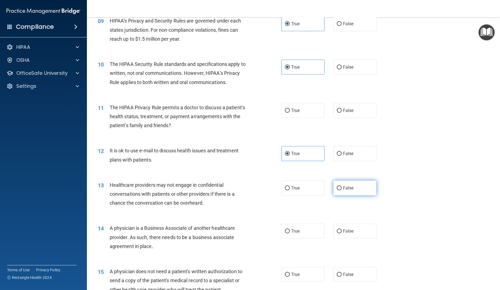
radio input "true"
click at [284, 234] on span "False" at bounding box center [348, 231] width 11 height 5
click at [284, 234] on input "False" at bounding box center [339, 232] width 5 height 4
radio input "true"
click at [284, 113] on span "True" at bounding box center [295, 110] width 8 height 5
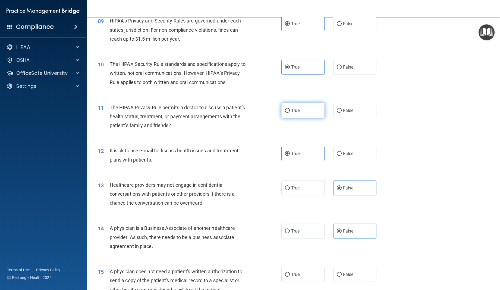
click at [284, 113] on input "True" at bounding box center [287, 111] width 5 height 4
radio input "true"
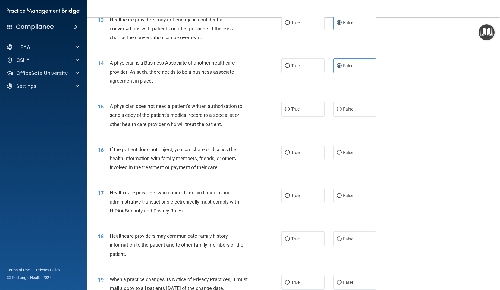
scroll to position [528, 0]
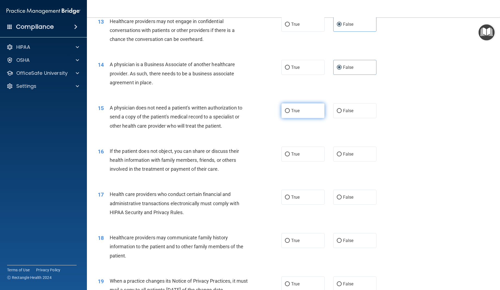
click at [284, 116] on label "True" at bounding box center [302, 110] width 43 height 15
click at [284, 113] on input "True" at bounding box center [287, 111] width 5 height 4
radio input "true"
click at [284, 243] on span "False" at bounding box center [348, 240] width 11 height 5
click at [284, 243] on input "False" at bounding box center [339, 241] width 5 height 4
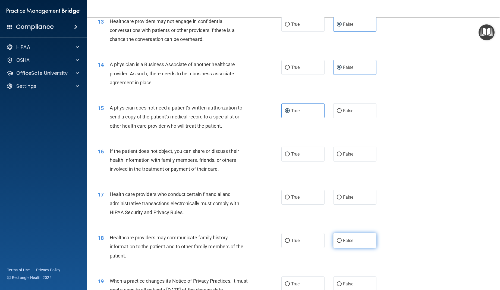
radio input "true"
click at [284, 157] on input "True" at bounding box center [287, 155] width 5 height 4
radio input "true"
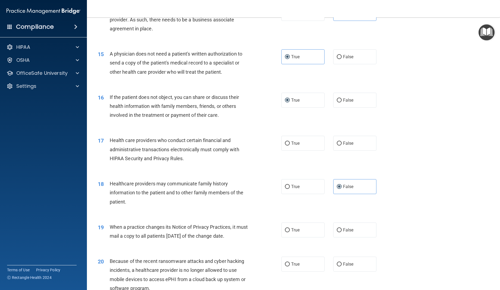
scroll to position [587, 0]
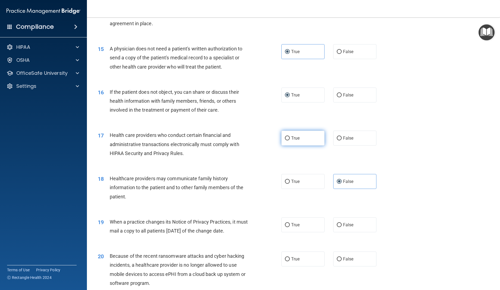
click at [284, 141] on span "True" at bounding box center [295, 138] width 8 height 5
click at [284, 141] on input "True" at bounding box center [287, 139] width 5 height 4
radio input "true"
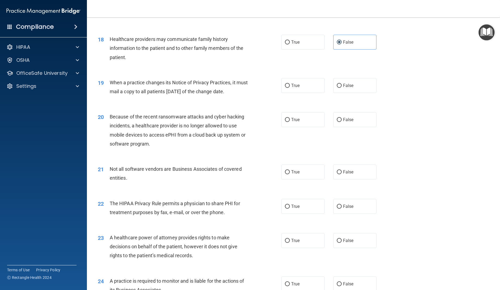
scroll to position [730, 0]
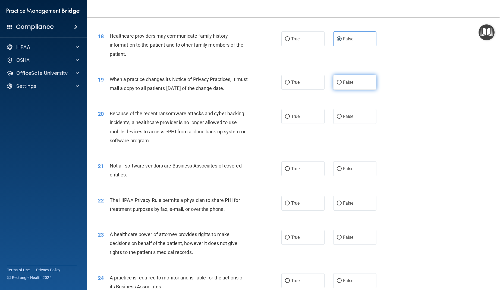
click at [284, 90] on label "False" at bounding box center [354, 82] width 43 height 15
click at [284, 85] on input "False" at bounding box center [339, 83] width 5 height 4
radio input "true"
click at [284, 124] on label "False" at bounding box center [354, 116] width 43 height 15
click at [284, 119] on input "False" at bounding box center [339, 117] width 5 height 4
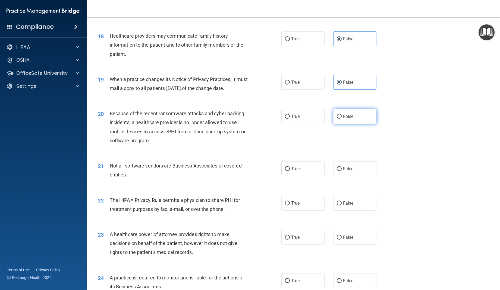
radio input "true"
click at [284, 172] on span "True" at bounding box center [295, 168] width 8 height 5
click at [284, 171] on input "True" at bounding box center [287, 169] width 5 height 4
radio input "true"
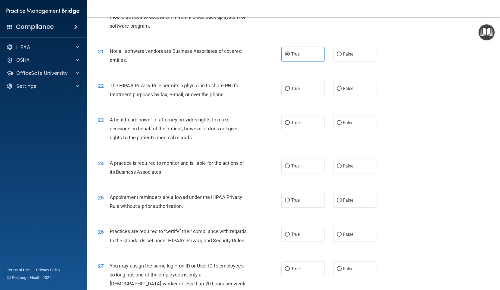
scroll to position [847, 0]
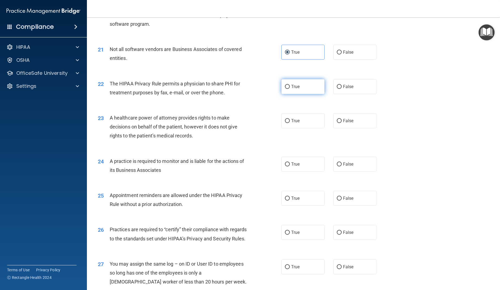
click at [284, 89] on span "True" at bounding box center [295, 86] width 8 height 5
click at [284, 89] on input "True" at bounding box center [287, 87] width 5 height 4
radio input "true"
click at [284, 172] on label "False" at bounding box center [354, 164] width 43 height 15
click at [284, 167] on input "False" at bounding box center [339, 165] width 5 height 4
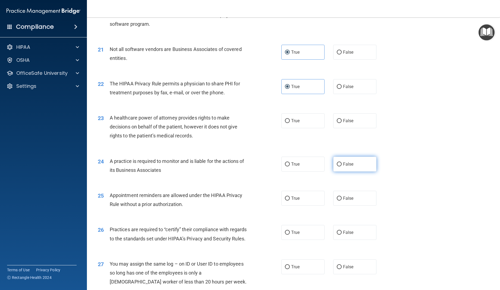
radio input "true"
click at [284, 206] on label "True" at bounding box center [302, 198] width 43 height 15
click at [284, 201] on input "True" at bounding box center [287, 199] width 5 height 4
radio input "true"
click at [284, 128] on label "False" at bounding box center [354, 120] width 43 height 15
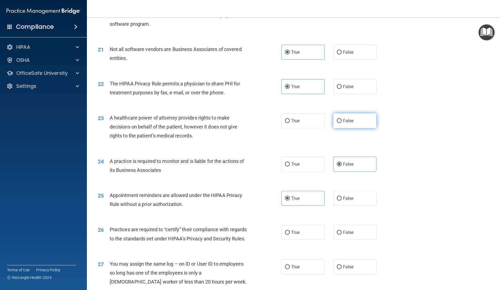
click at [284, 123] on input "False" at bounding box center [339, 121] width 5 height 4
radio input "true"
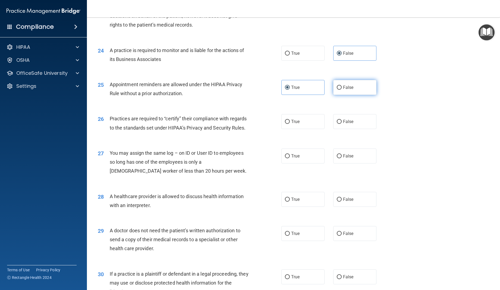
scroll to position [958, 0]
click at [284, 129] on label "False" at bounding box center [354, 122] width 43 height 15
click at [284, 124] on input "False" at bounding box center [339, 122] width 5 height 4
radio input "true"
click at [284, 159] on span "False" at bounding box center [348, 156] width 11 height 5
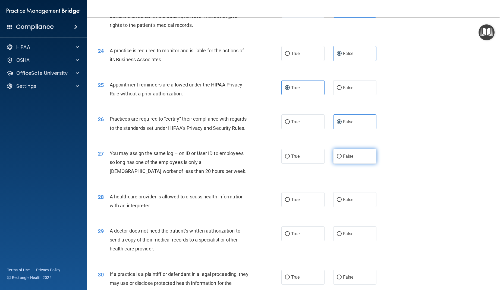
click at [284, 159] on input "False" at bounding box center [339, 157] width 5 height 4
radio input "true"
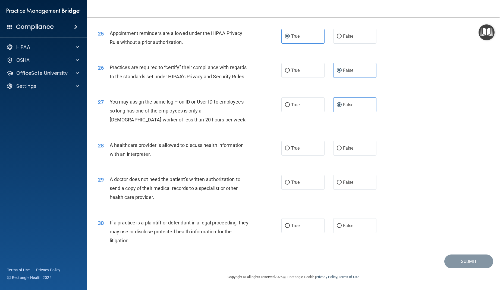
scroll to position [1027, 0]
click at [284, 149] on label "True" at bounding box center [302, 148] width 43 height 15
click at [284, 149] on input "True" at bounding box center [287, 149] width 5 height 4
radio input "true"
click at [284, 184] on span "True" at bounding box center [295, 182] width 8 height 5
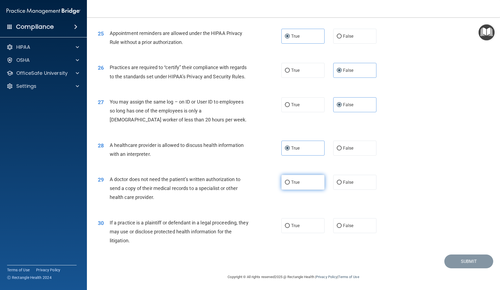
click at [284, 184] on input "True" at bounding box center [287, 183] width 5 height 4
radio input "true"
click at [284, 226] on label "True" at bounding box center [302, 225] width 43 height 15
click at [284, 226] on input "True" at bounding box center [287, 226] width 5 height 4
radio input "true"
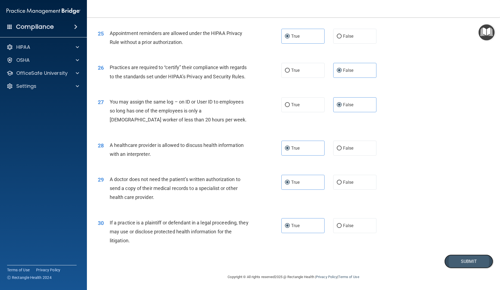
click at [284, 260] on button "Submit" at bounding box center [468, 262] width 49 height 14
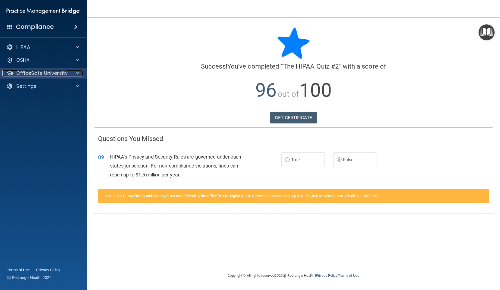
click at [32, 72] on p "OfficeSafe University" at bounding box center [41, 73] width 51 height 7
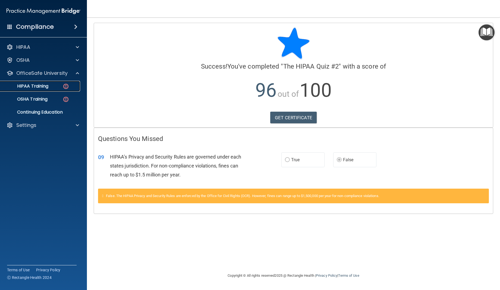
click at [34, 87] on p "HIPAA Training" at bounding box center [26, 86] width 45 height 5
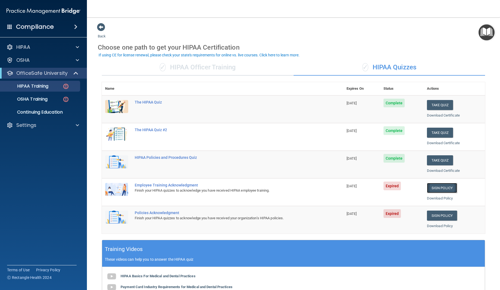
click at [284, 187] on link "Sign Policy" at bounding box center [442, 188] width 30 height 10
click at [40, 87] on p "HIPAA Training" at bounding box center [26, 86] width 45 height 5
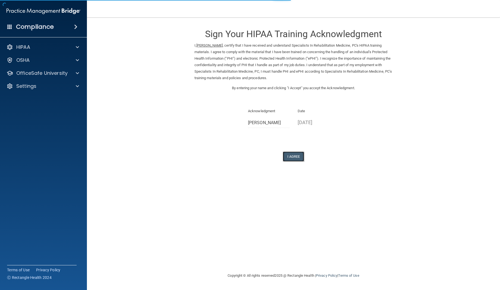
click at [296, 156] on button "I Agree" at bounding box center [294, 157] width 22 height 10
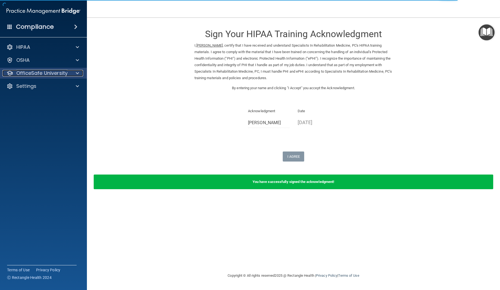
click at [34, 73] on p "OfficeSafe University" at bounding box center [41, 73] width 51 height 7
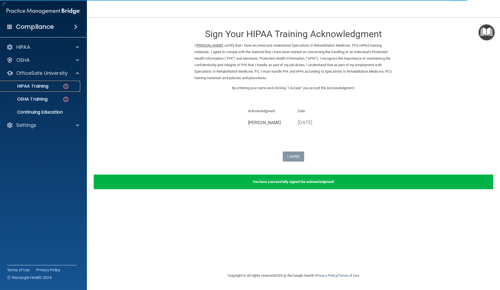
click at [42, 88] on p "HIPAA Training" at bounding box center [26, 86] width 45 height 5
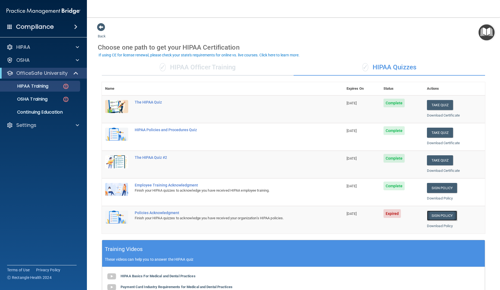
click at [444, 214] on link "Sign Policy" at bounding box center [442, 216] width 30 height 10
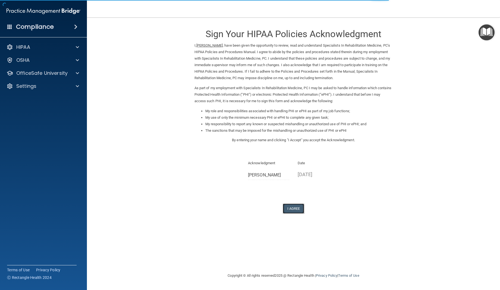
click at [292, 204] on button "I Agree" at bounding box center [294, 209] width 22 height 10
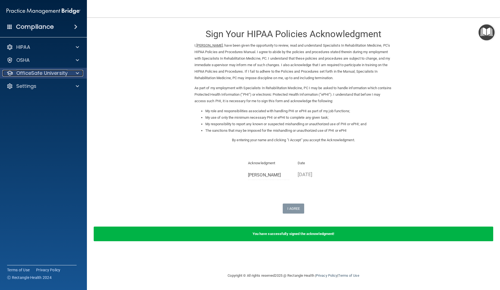
click at [29, 74] on p "OfficeSafe University" at bounding box center [41, 73] width 51 height 7
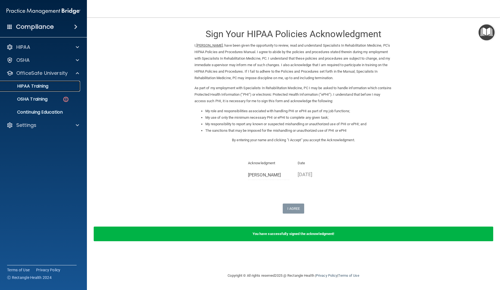
click at [36, 87] on p "HIPAA Training" at bounding box center [26, 86] width 45 height 5
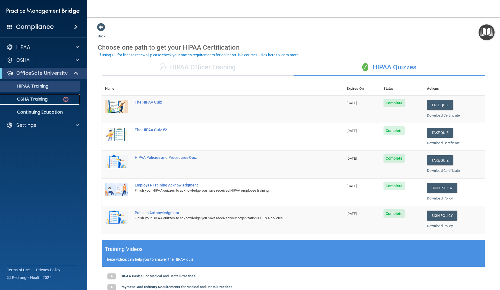
click at [28, 99] on p "OSHA Training" at bounding box center [26, 99] width 44 height 5
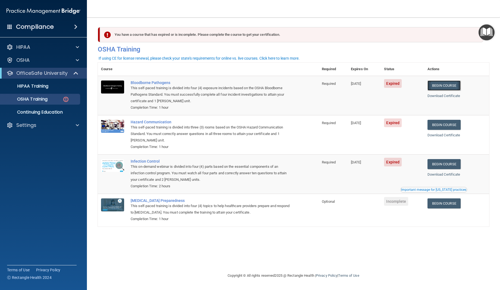
click at [445, 84] on link "Begin Course" at bounding box center [443, 86] width 33 height 10
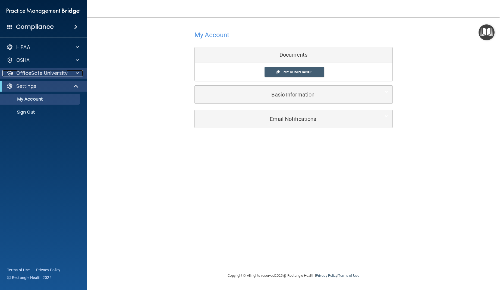
click at [52, 72] on p "OfficeSafe University" at bounding box center [41, 73] width 51 height 7
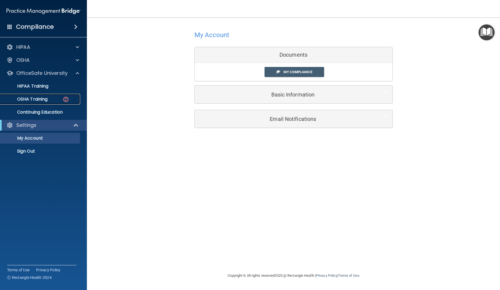
click at [53, 101] on div "OSHA Training" at bounding box center [41, 99] width 74 height 5
